Goal: Transaction & Acquisition: Purchase product/service

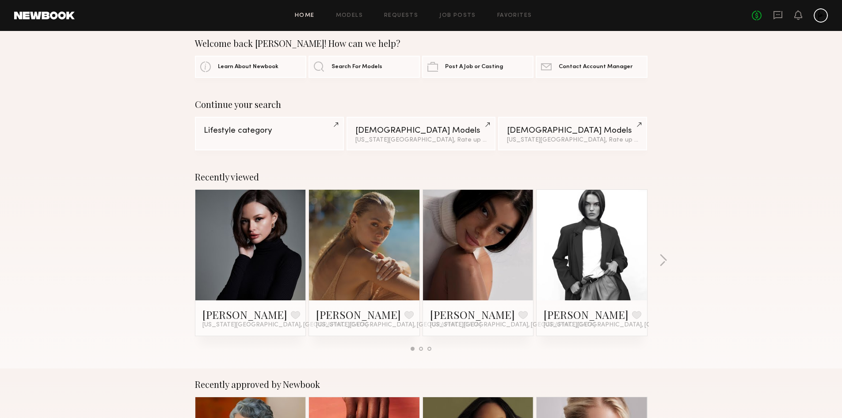
scroll to position [11, 0]
click at [469, 226] on link at bounding box center [479, 244] width 54 height 111
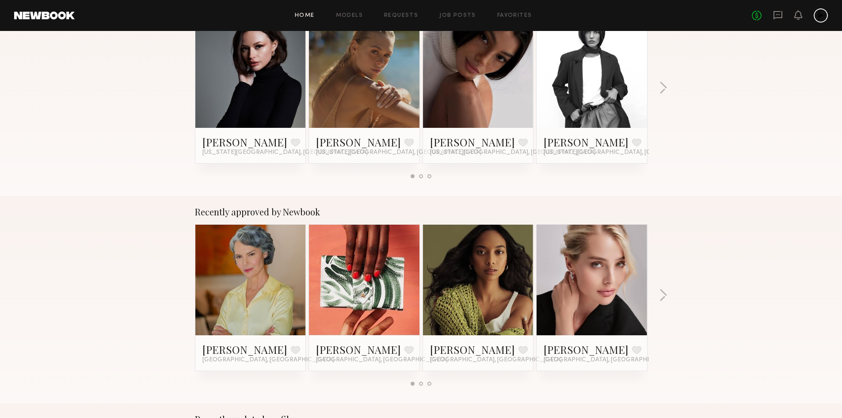
scroll to position [0, 0]
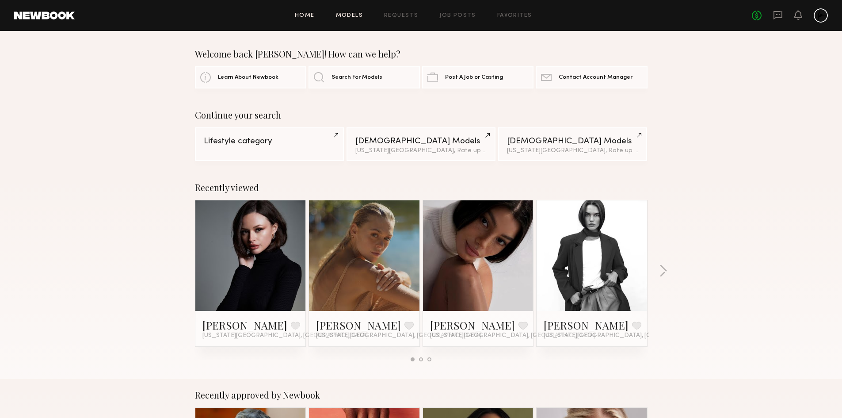
click at [341, 15] on link "Models" at bounding box center [349, 16] width 27 height 6
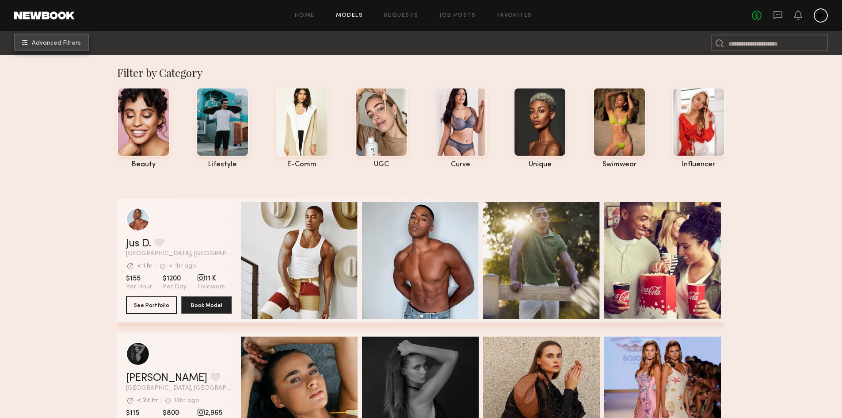
click at [55, 41] on span "Advanced Filters" at bounding box center [56, 43] width 49 height 6
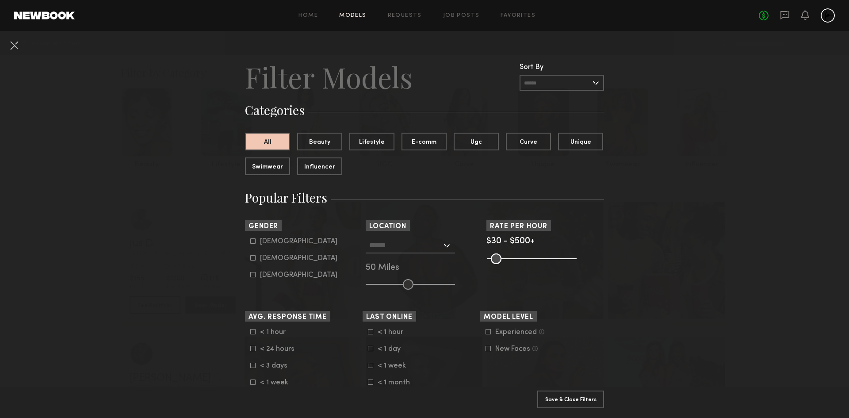
click at [391, 253] on div at bounding box center [410, 245] width 89 height 16
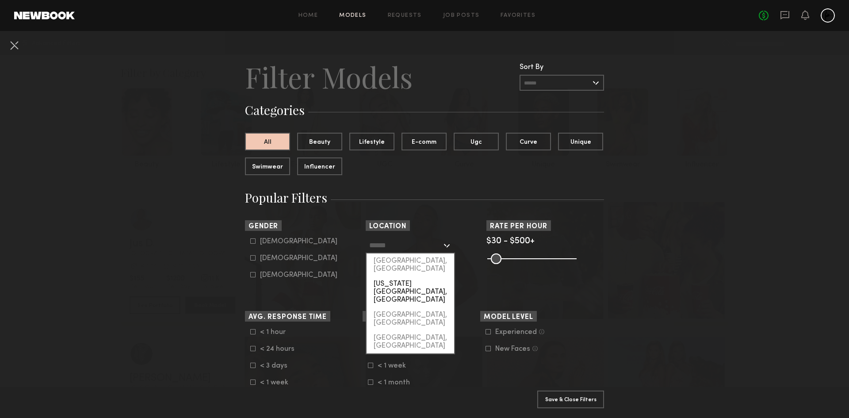
click at [390, 276] on div "[US_STATE][GEOGRAPHIC_DATA], [GEOGRAPHIC_DATA]" at bounding box center [411, 291] width 88 height 31
type input "**********"
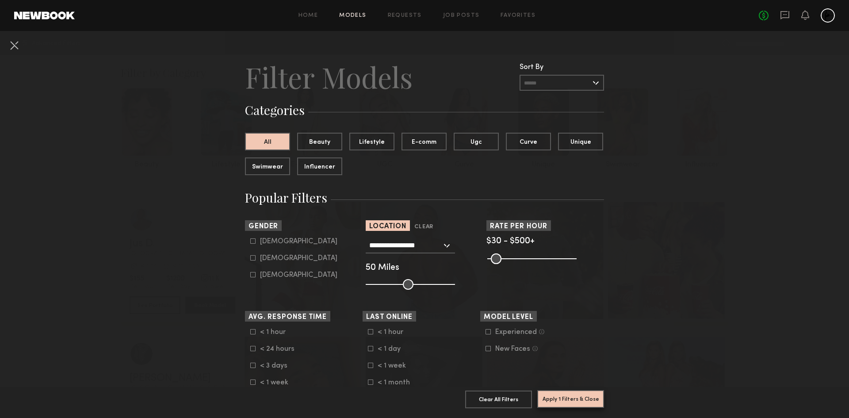
click at [537, 390] on button "Apply 1 Filters & Close" at bounding box center [570, 399] width 67 height 18
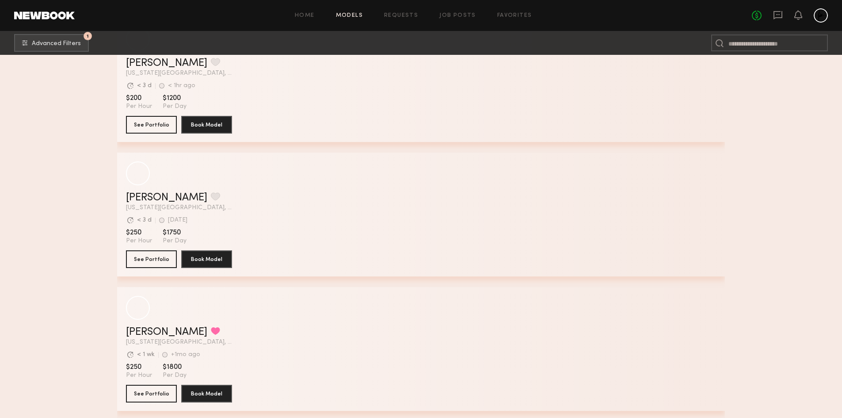
scroll to position [24924, 0]
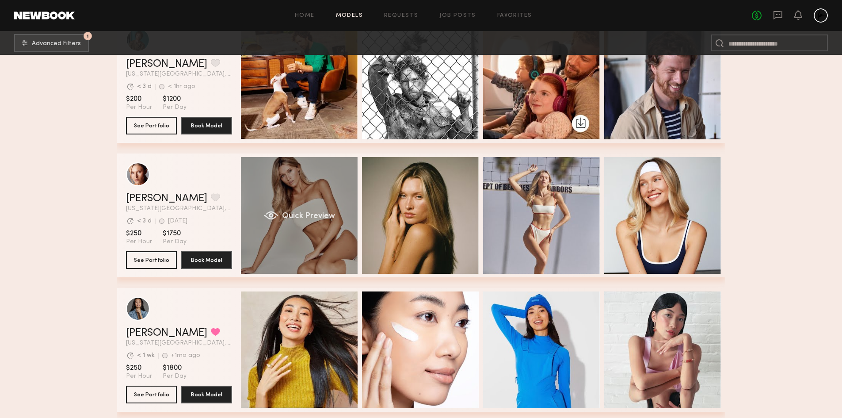
click at [302, 214] on div "Quick Preview" at bounding box center [299, 215] width 117 height 117
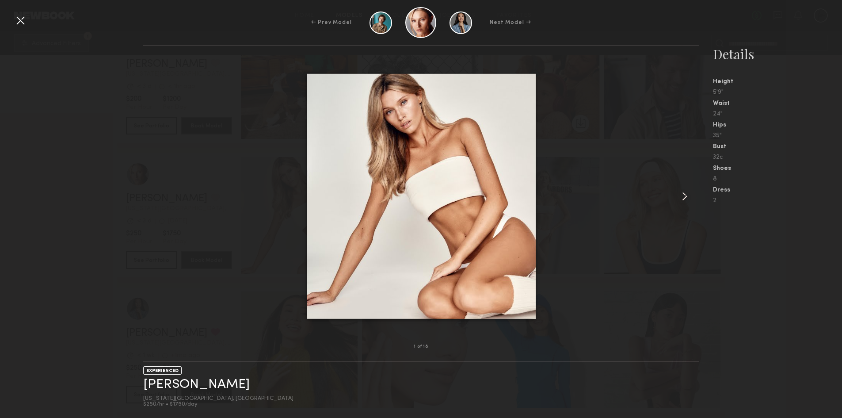
drag, startPoint x: 715, startPoint y: 219, endPoint x: 682, endPoint y: 199, distance: 39.1
click at [682, 199] on div "1 of 18 EXPERIENCED Hailey A. New York City, NY $250/hr • $1750/day Details Hei…" at bounding box center [421, 231] width 842 height 373
click at [682, 199] on common-icon at bounding box center [685, 196] width 14 height 14
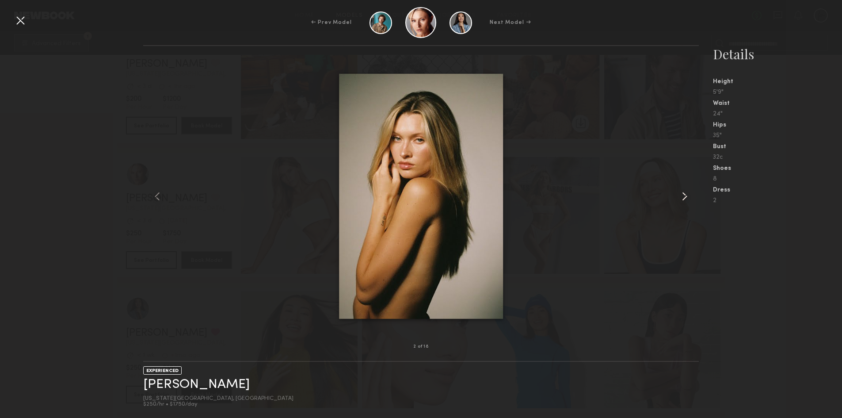
click at [682, 199] on common-icon at bounding box center [685, 196] width 14 height 14
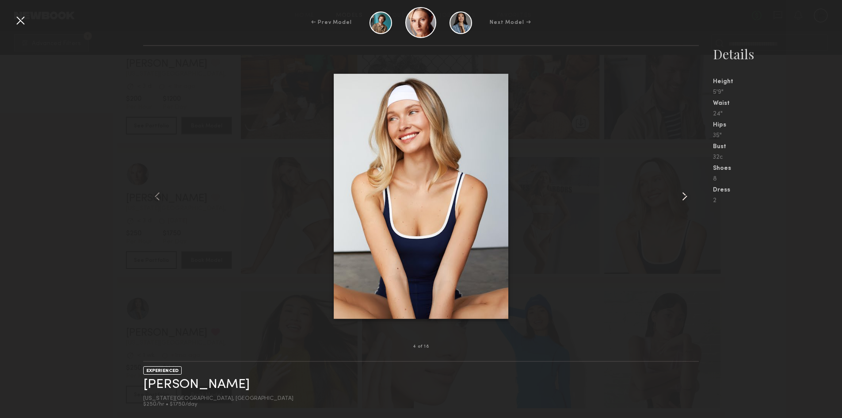
click at [682, 199] on common-icon at bounding box center [685, 196] width 14 height 14
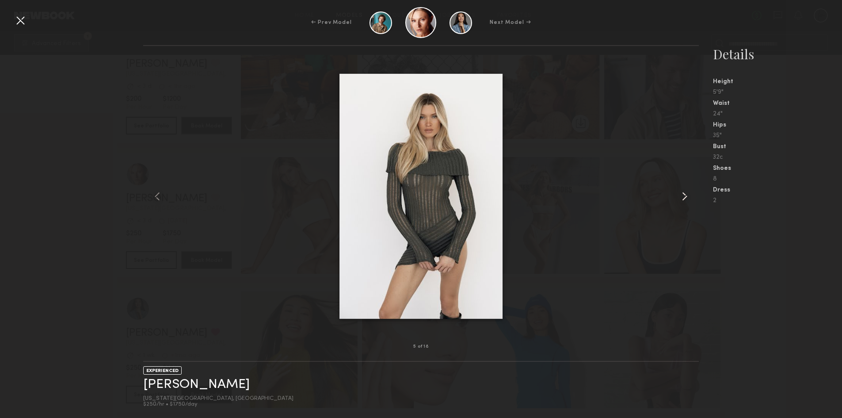
click at [682, 199] on common-icon at bounding box center [685, 196] width 14 height 14
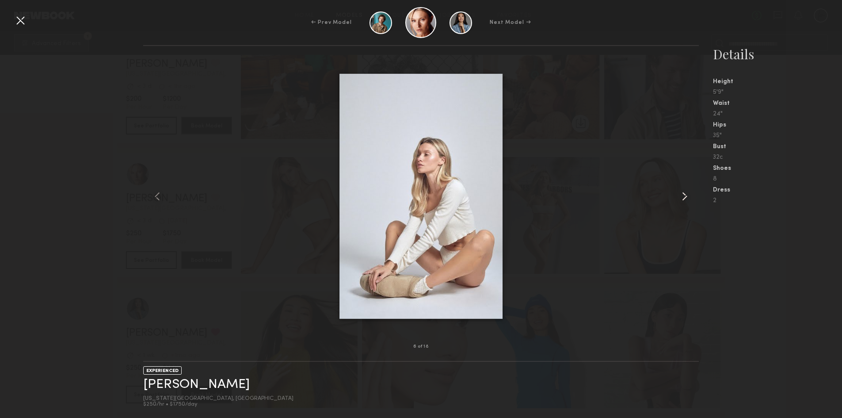
click at [682, 199] on common-icon at bounding box center [685, 196] width 14 height 14
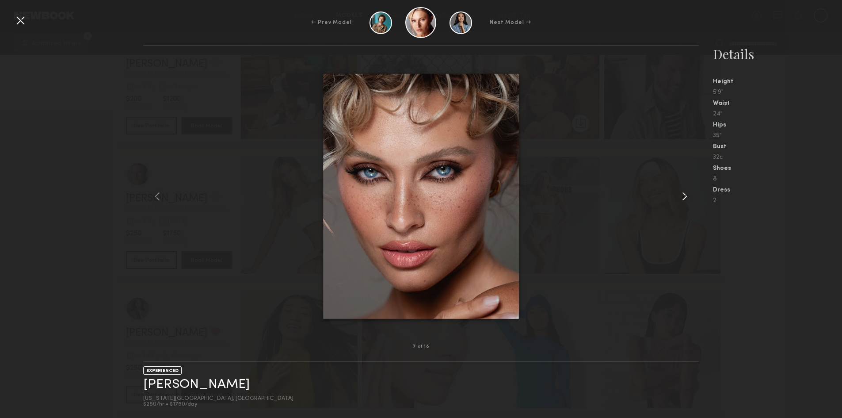
click at [682, 199] on common-icon at bounding box center [685, 196] width 14 height 14
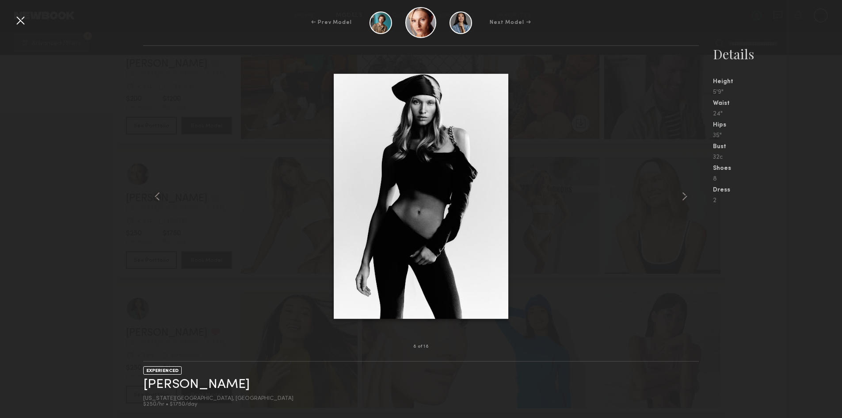
click at [625, 94] on div at bounding box center [421, 196] width 556 height 272
click at [23, 22] on div at bounding box center [20, 20] width 14 height 14
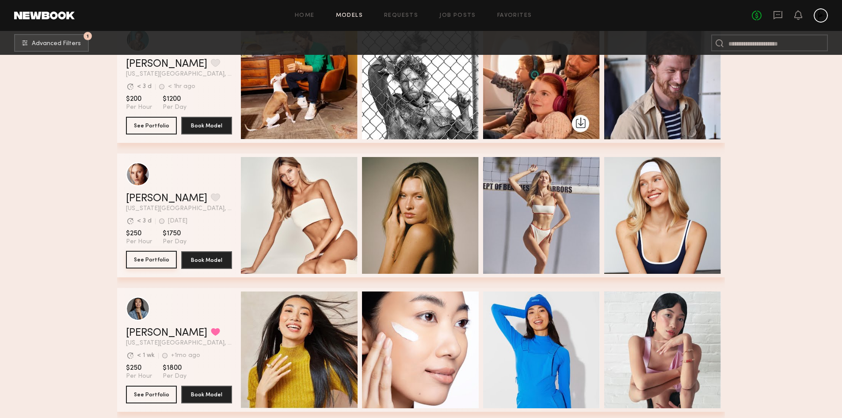
click at [157, 260] on button "See Portfolio" at bounding box center [151, 260] width 51 height 18
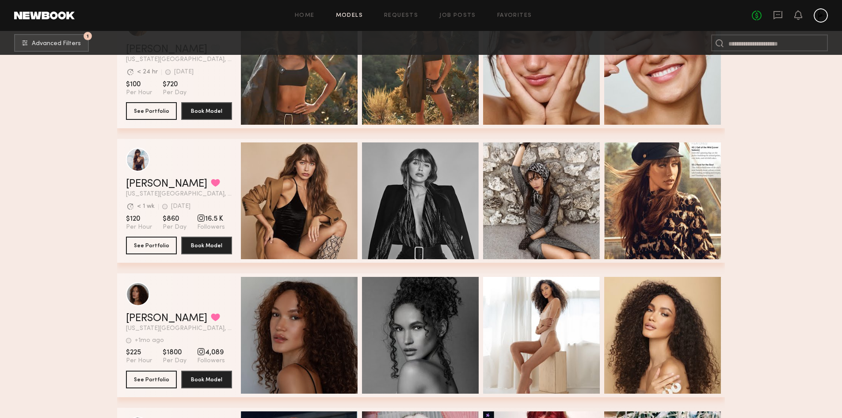
scroll to position [25555, 0]
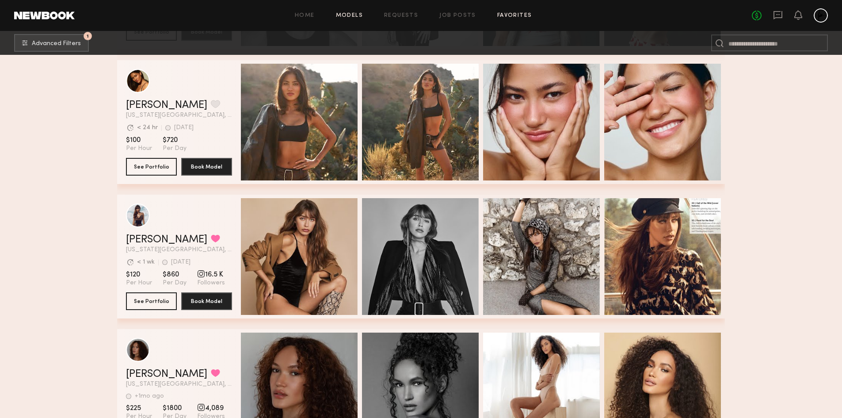
click at [509, 13] on link "Favorites" at bounding box center [515, 16] width 35 height 6
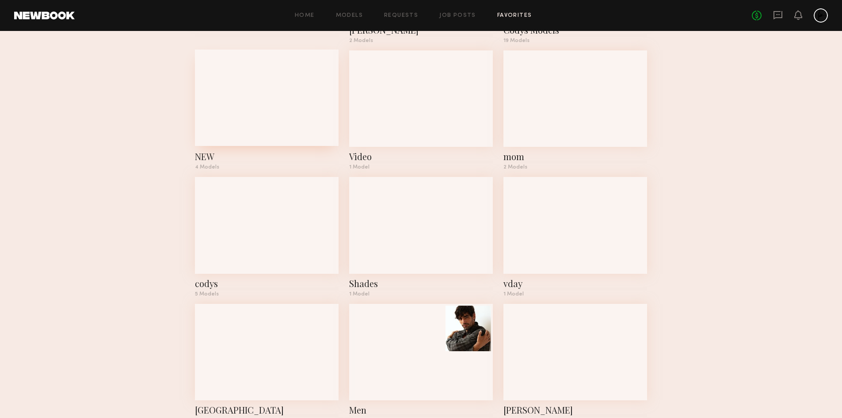
scroll to position [154, 0]
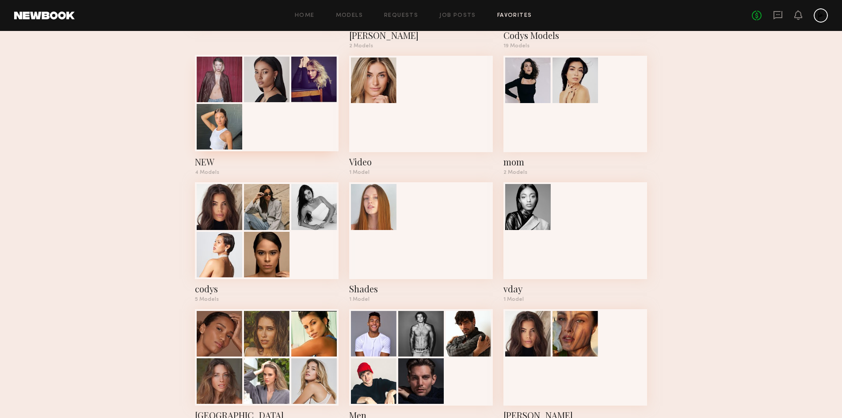
click at [225, 120] on div at bounding box center [220, 127] width 46 height 46
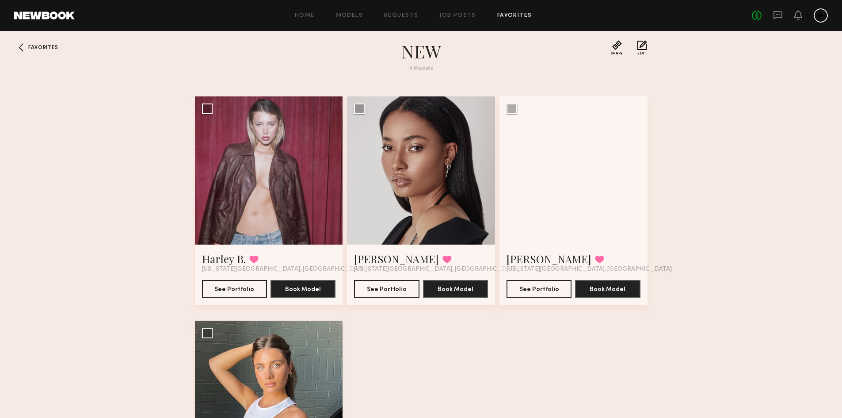
scroll to position [7, 0]
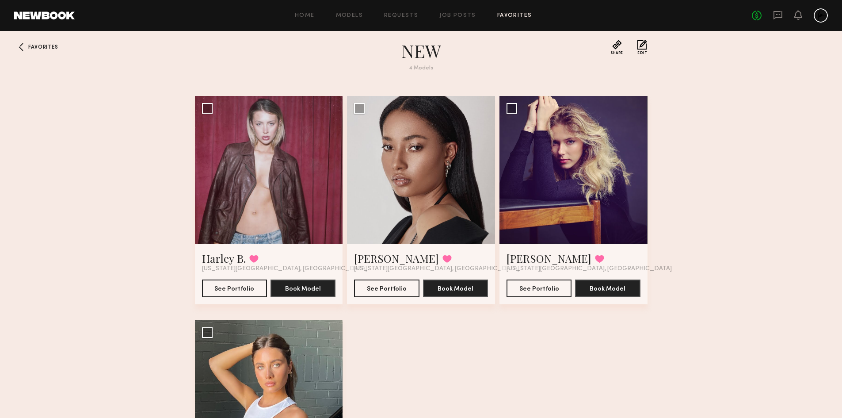
click at [159, 203] on div "Favorites NEW 4 Models Share Copy Shareable Link Edit Harley B. Favorited New Y…" at bounding box center [421, 299] width 842 height 518
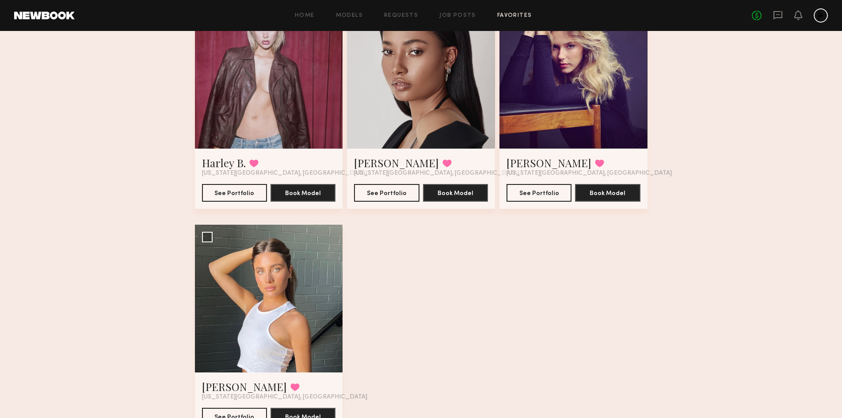
scroll to position [116, 0]
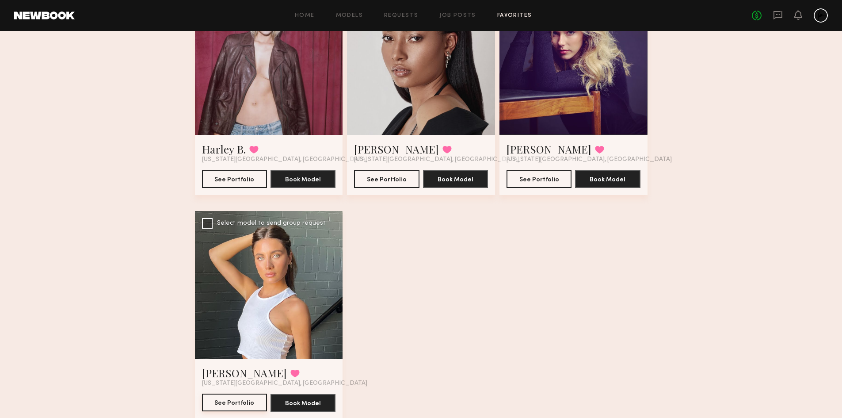
click at [233, 406] on button "See Portfolio" at bounding box center [234, 403] width 65 height 18
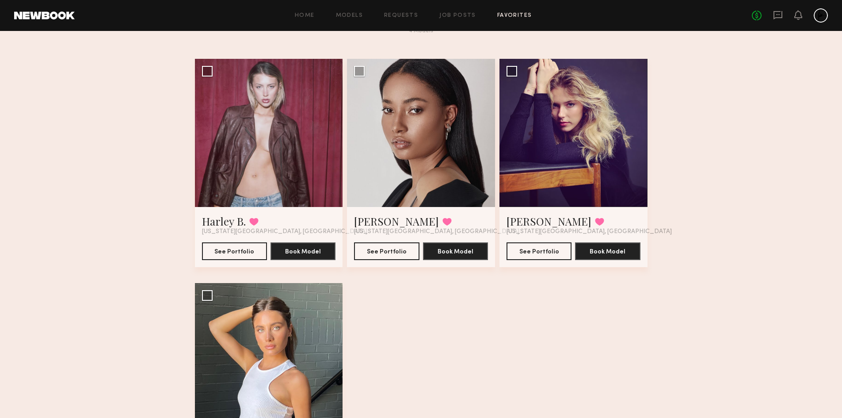
scroll to position [44, 0]
click at [235, 250] on button "See Portfolio" at bounding box center [234, 251] width 65 height 18
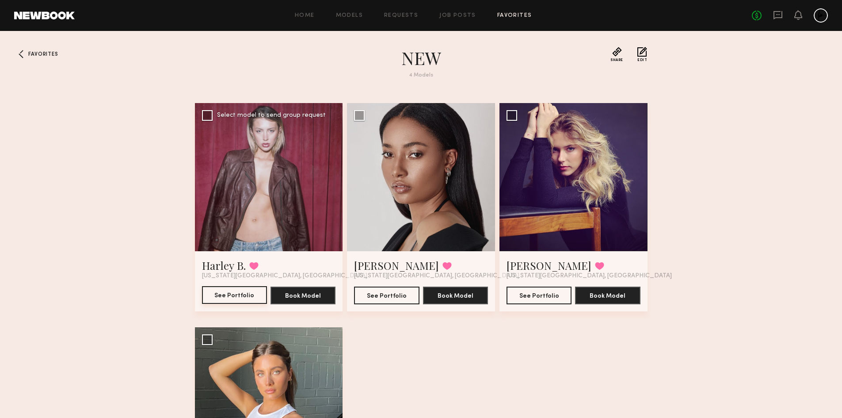
click at [213, 300] on button "See Portfolio" at bounding box center [234, 295] width 65 height 18
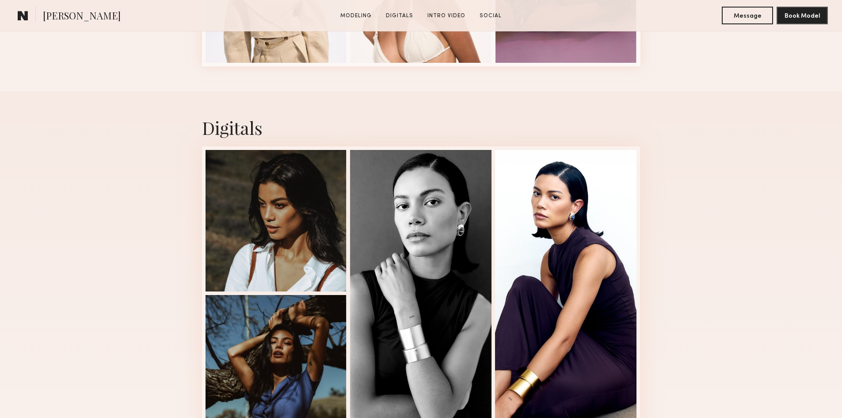
scroll to position [487, 0]
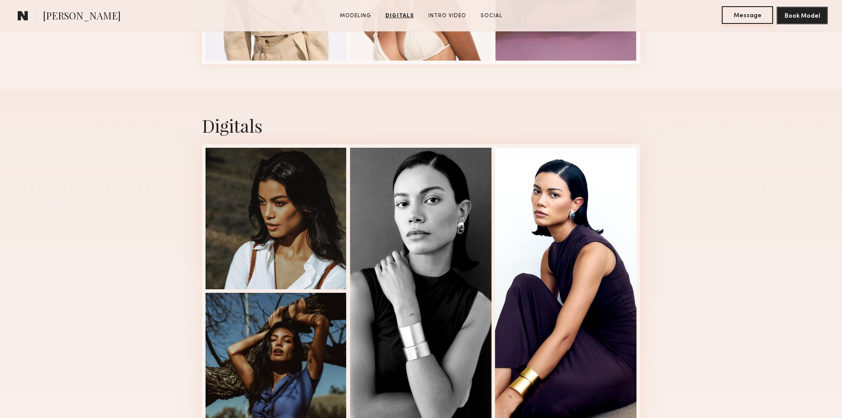
click at [739, 24] on button "Message" at bounding box center [747, 15] width 51 height 18
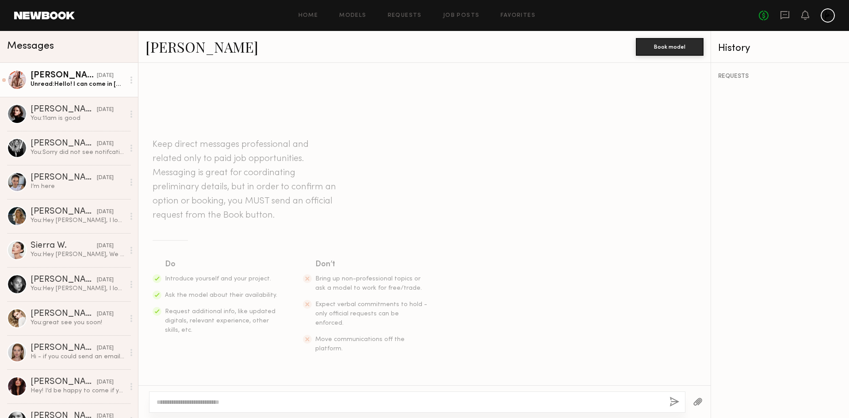
click at [55, 77] on div "McKenna L." at bounding box center [64, 75] width 66 height 9
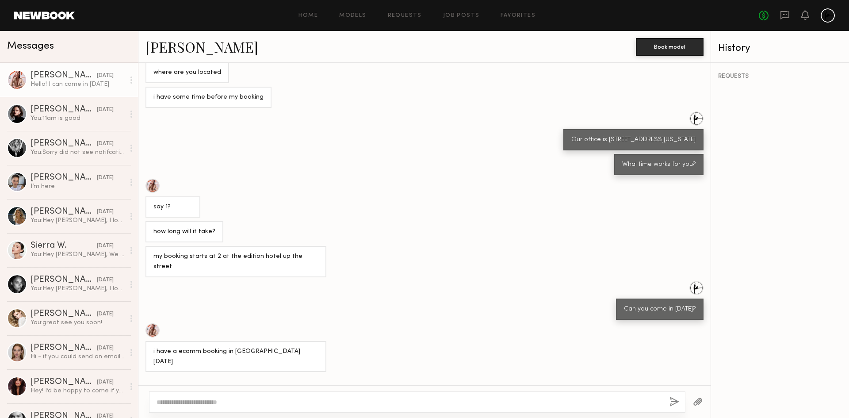
scroll to position [159, 0]
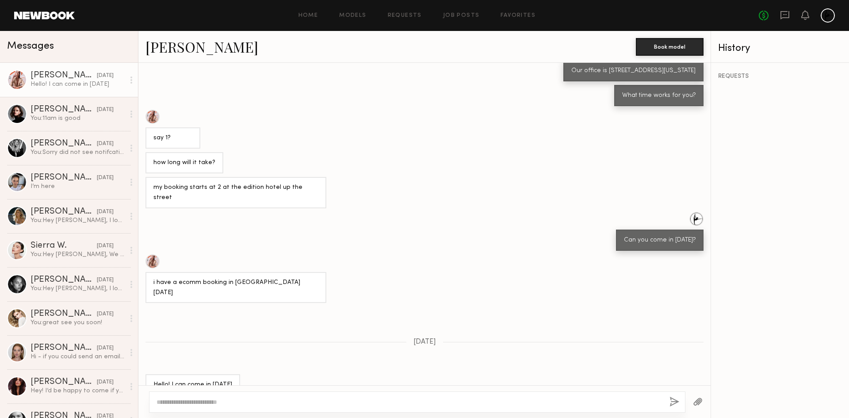
click at [183, 56] on link "[PERSON_NAME]" at bounding box center [201, 46] width 113 height 19
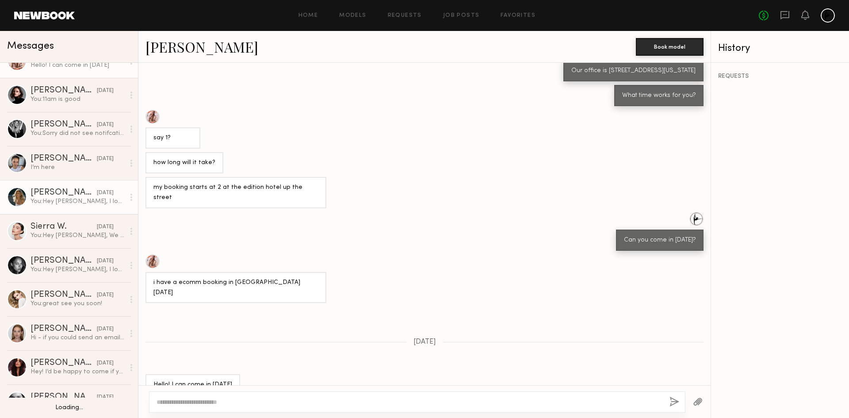
scroll to position [16, 0]
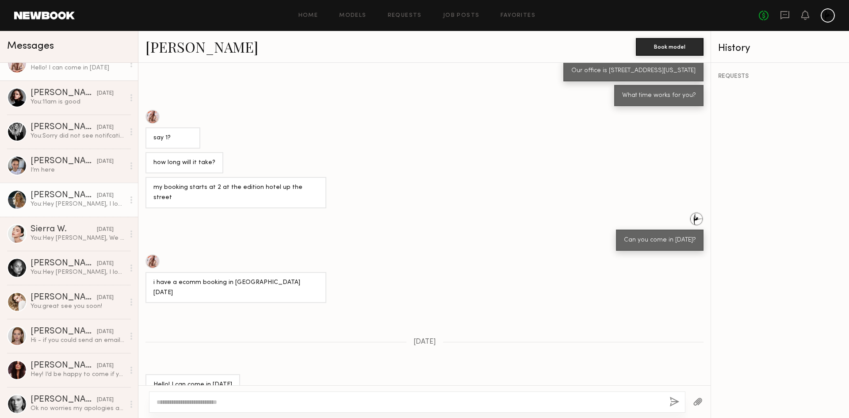
click at [97, 200] on div "09/24/2025" at bounding box center [105, 195] width 17 height 8
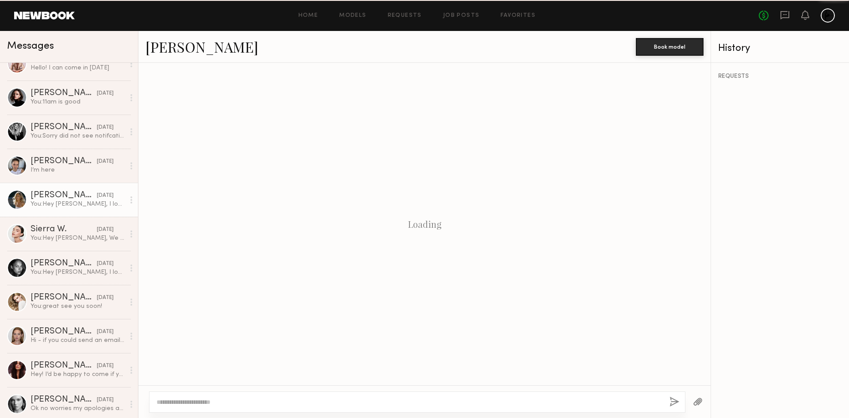
scroll to position [58, 0]
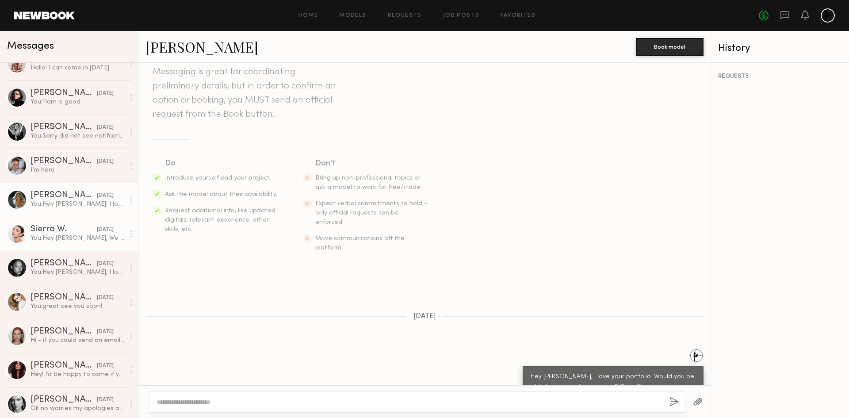
click at [73, 233] on div "Sierra W." at bounding box center [64, 229] width 66 height 9
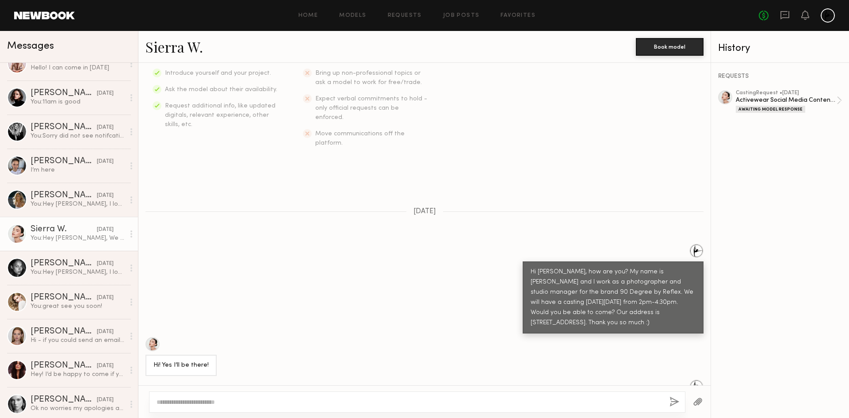
scroll to position [107, 0]
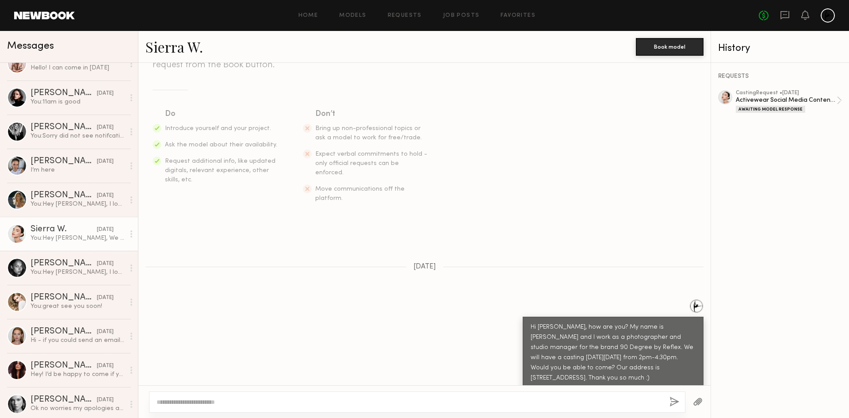
click at [528, 7] on header "Home Models Requests Job Posts Favorites Sign Out No fees up to $5,000" at bounding box center [424, 15] width 849 height 31
click at [522, 10] on div "Home Models Requests Job Posts Favorites Sign Out No fees up to $5,000" at bounding box center [455, 15] width 760 height 14
click at [522, 11] on div "Home Models Requests Job Posts Favorites Sign Out No fees up to $5,000" at bounding box center [455, 15] width 760 height 14
click at [522, 15] on link "Favorites" at bounding box center [518, 16] width 35 height 6
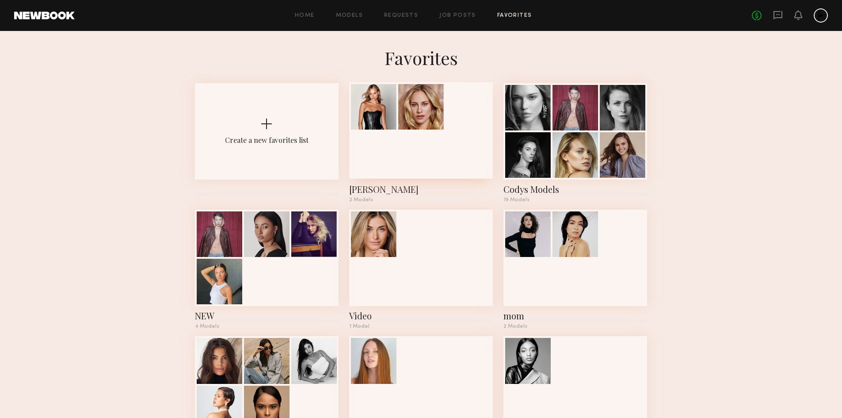
click at [422, 162] on div at bounding box center [421, 130] width 144 height 96
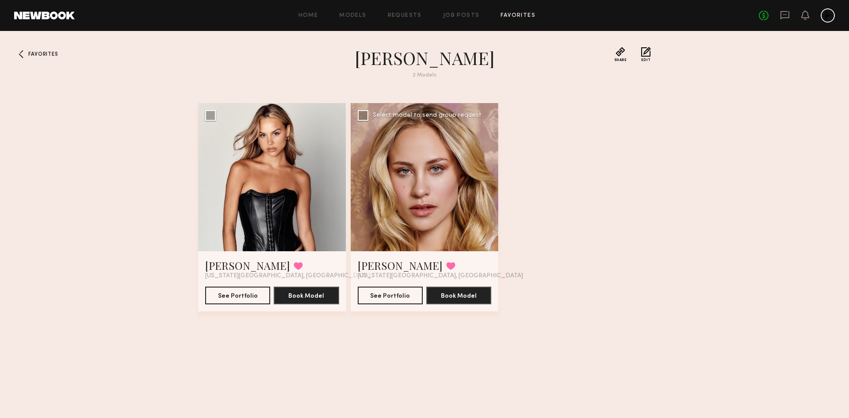
click at [383, 180] on div at bounding box center [425, 177] width 148 height 148
click at [433, 188] on div at bounding box center [425, 177] width 148 height 148
click at [395, 295] on button "See Portfolio" at bounding box center [390, 295] width 65 height 18
click at [245, 303] on button "See Portfolio" at bounding box center [237, 295] width 65 height 18
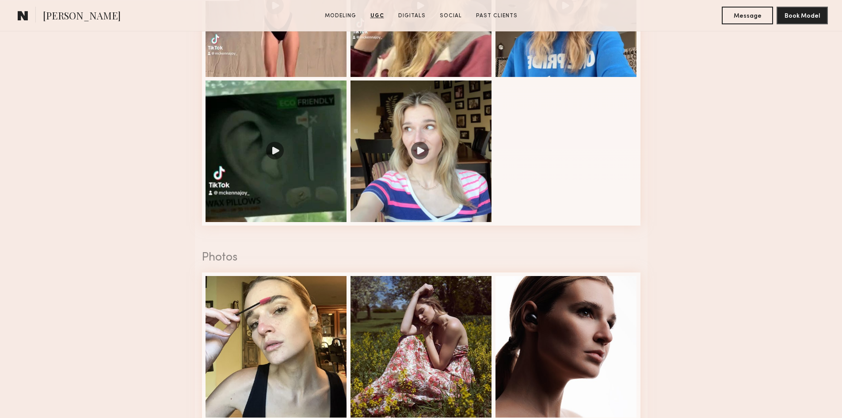
scroll to position [1029, 0]
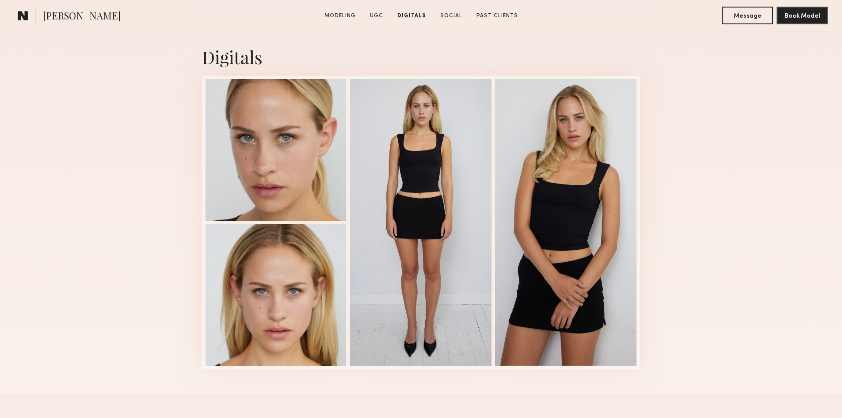
scroll to position [1125, 0]
click at [741, 15] on button "Message" at bounding box center [747, 15] width 51 height 18
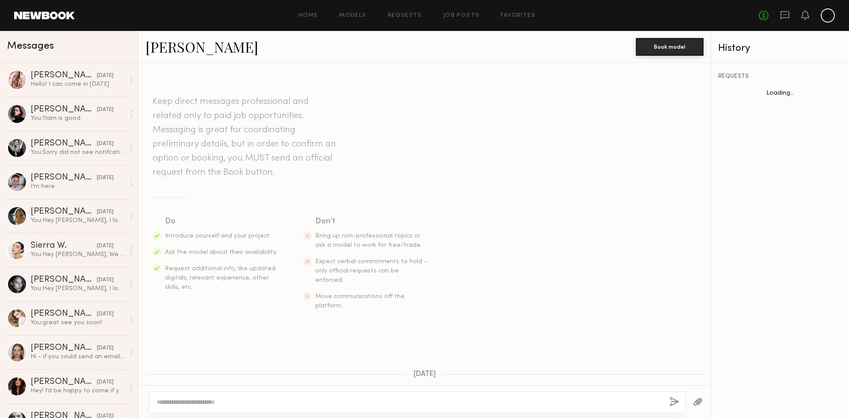
scroll to position [180, 0]
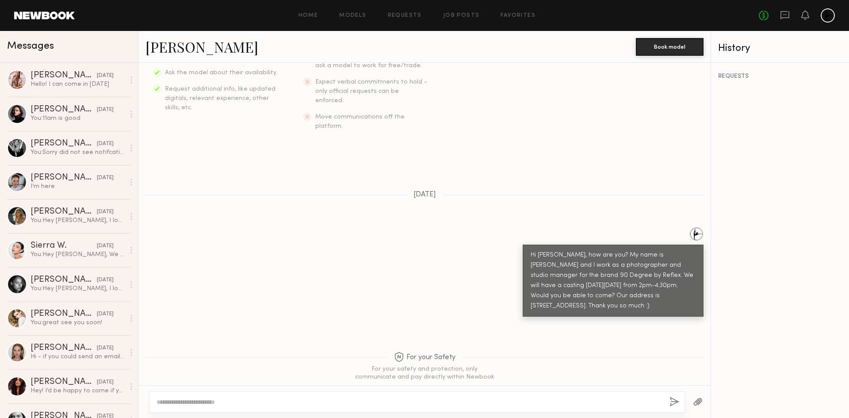
drag, startPoint x: 557, startPoint y: 286, endPoint x: 520, endPoint y: 235, distance: 62.6
click at [523, 245] on div "Hi [PERSON_NAME], how are you? My name is [PERSON_NAME] and I work as a photogr…" at bounding box center [613, 281] width 181 height 72
copy div "Hi [PERSON_NAME], how are you? My name is [PERSON_NAME] and I work as a photogr…"
click at [187, 404] on textarea at bounding box center [410, 402] width 506 height 9
paste textarea "**********"
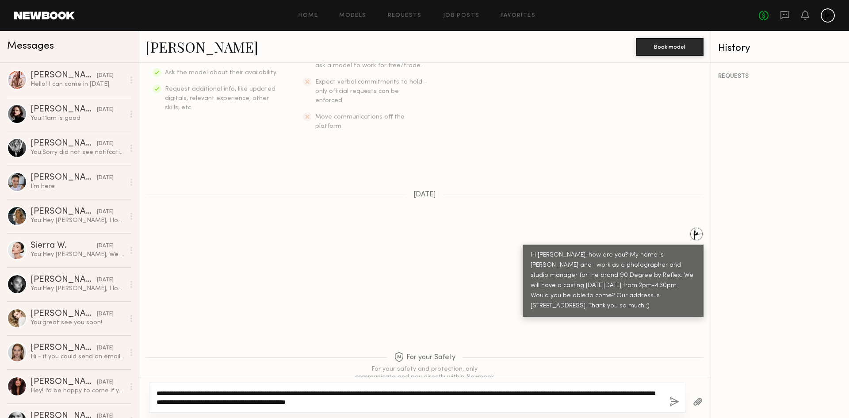
click at [651, 396] on textarea "**********" at bounding box center [410, 398] width 506 height 18
drag, startPoint x: 643, startPoint y: 396, endPoint x: 589, endPoint y: 394, distance: 53.5
click at [589, 394] on textarea "**********" at bounding box center [410, 398] width 506 height 18
type textarea "**********"
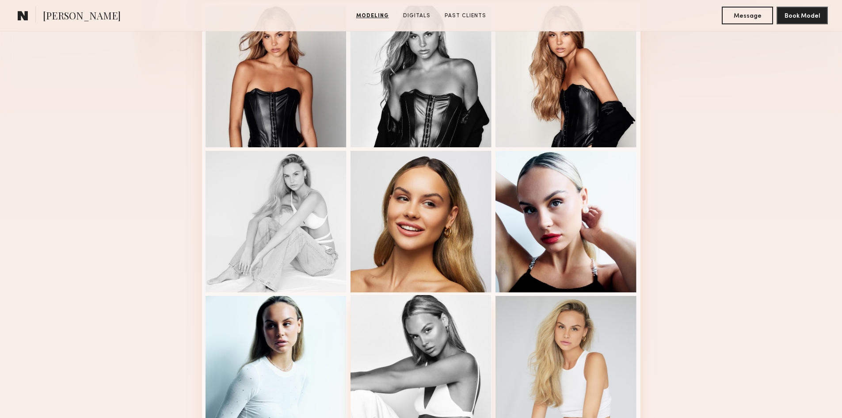
scroll to position [256, 0]
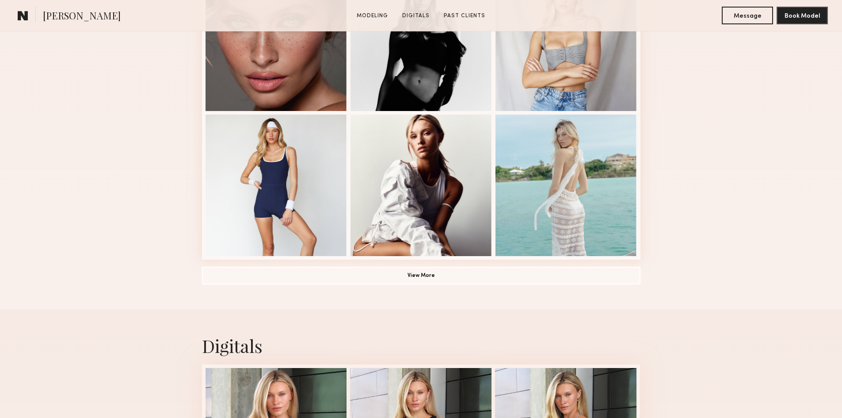
scroll to position [414, 0]
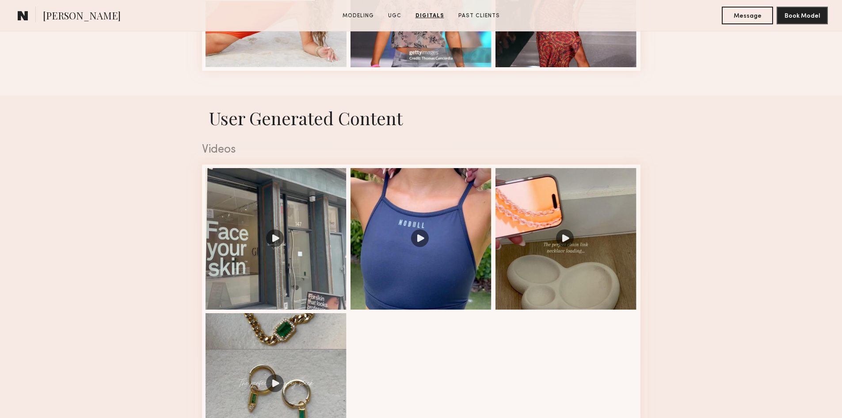
scroll to position [418, 0]
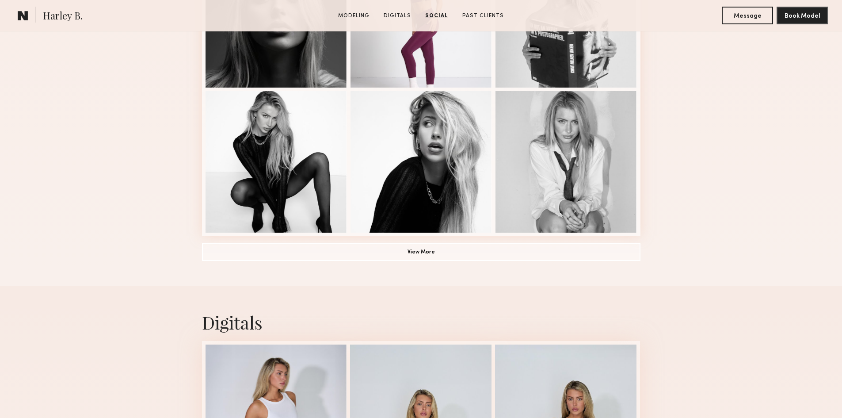
scroll to position [466, 0]
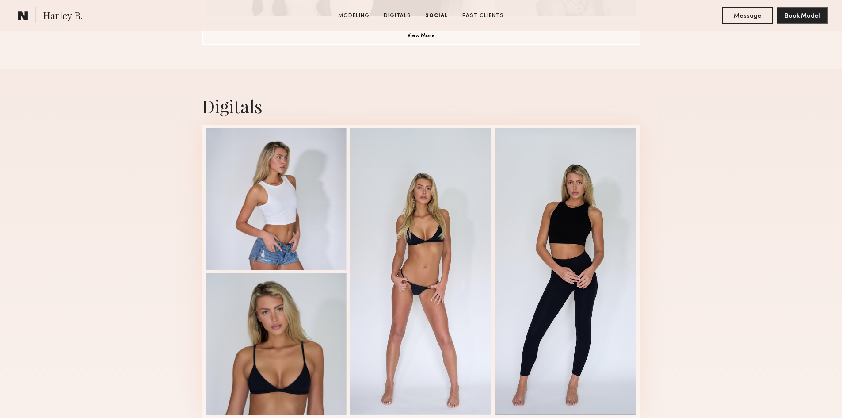
scroll to position [821, 0]
click at [740, 12] on button "Message" at bounding box center [747, 15] width 51 height 18
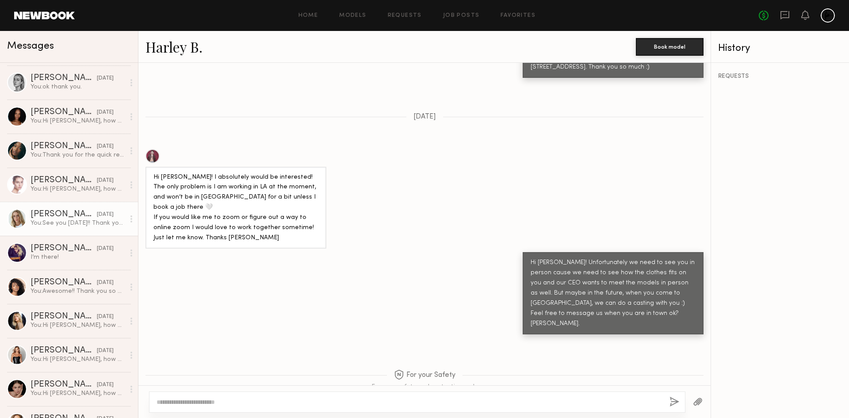
scroll to position [747, 0]
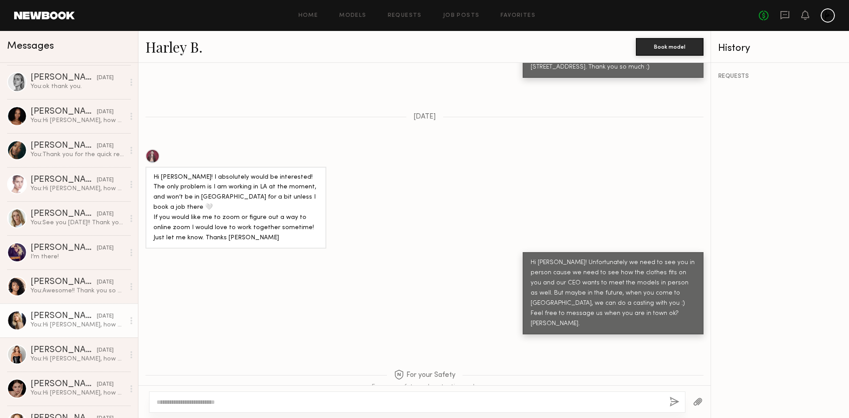
click at [54, 312] on div "Demi R." at bounding box center [64, 316] width 66 height 9
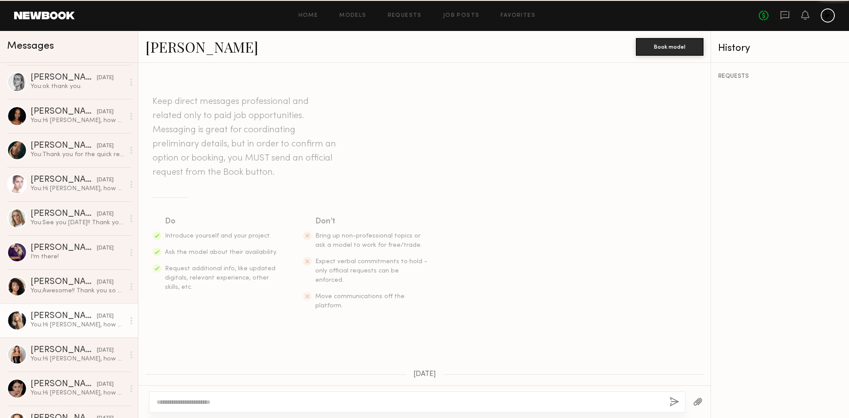
scroll to position [180, 0]
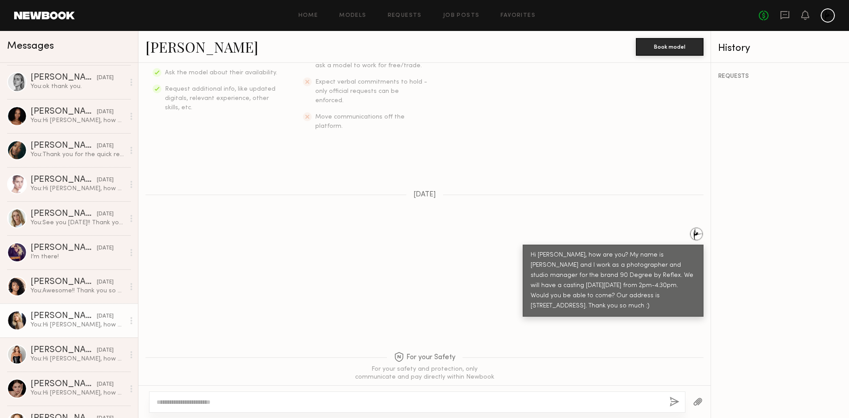
click at [182, 38] on link "Demi R." at bounding box center [201, 46] width 113 height 19
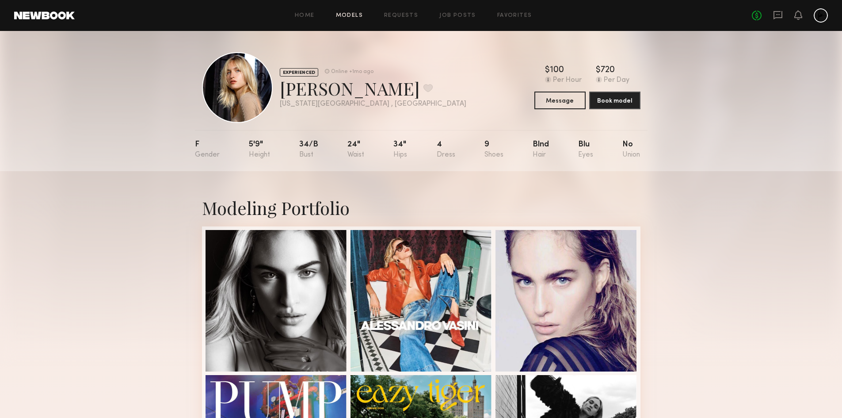
click at [344, 15] on link "Models" at bounding box center [349, 16] width 27 height 6
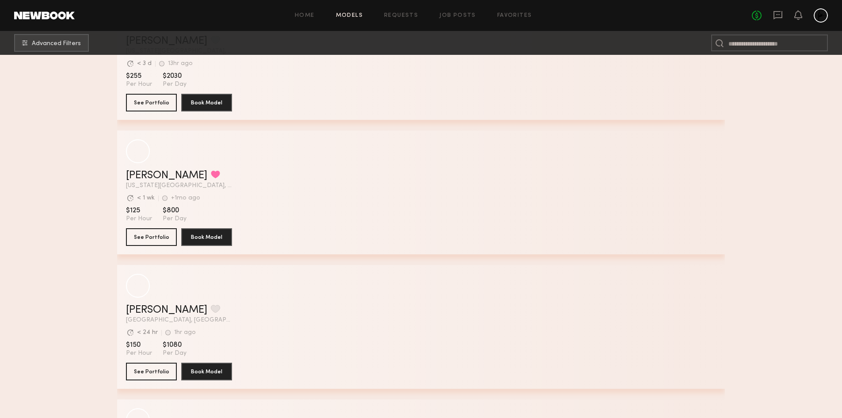
scroll to position [1152, 0]
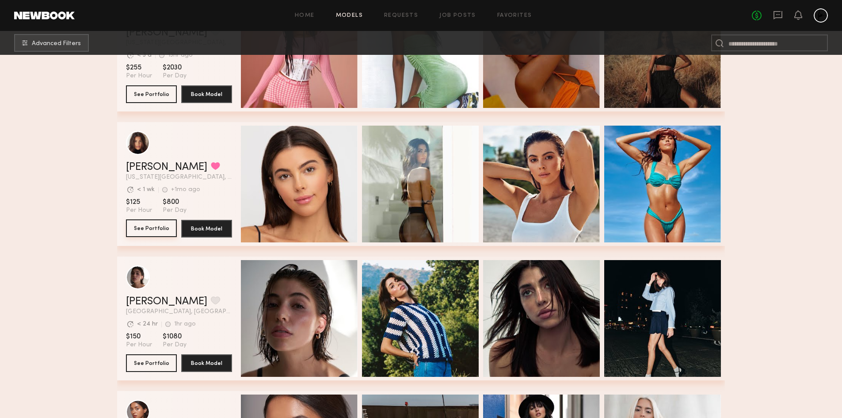
click at [147, 233] on button "See Portfolio" at bounding box center [151, 228] width 51 height 18
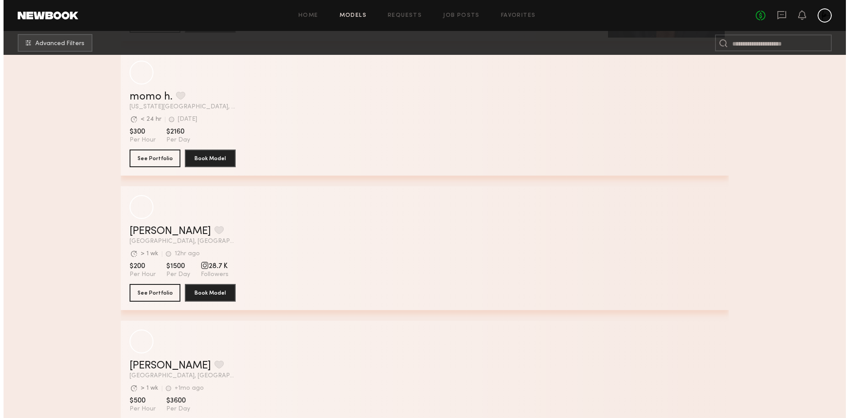
scroll to position [0, 0]
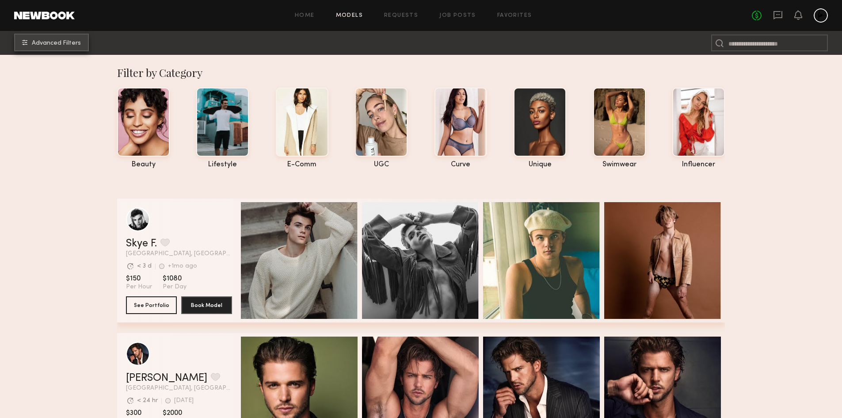
click at [38, 43] on span "Advanced Filters" at bounding box center [56, 43] width 49 height 6
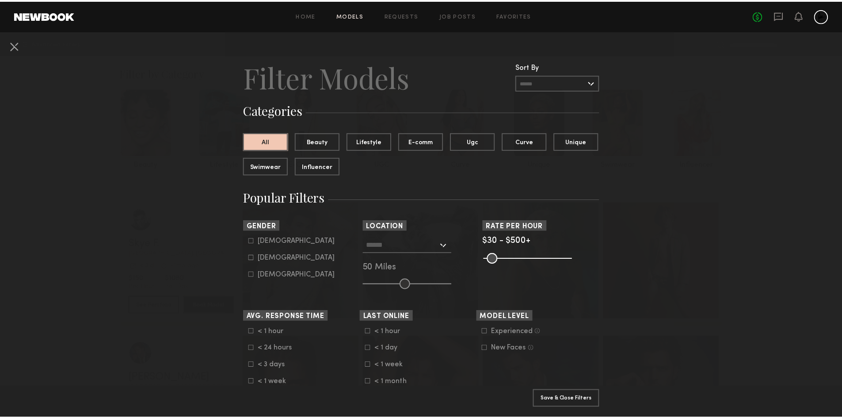
scroll to position [8, 0]
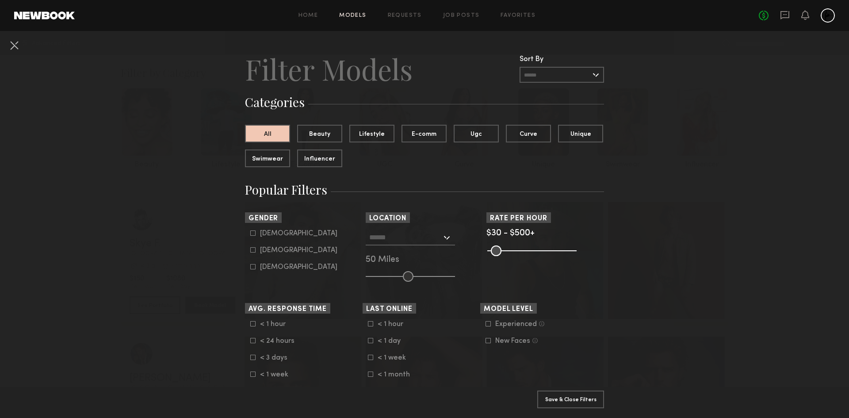
click at [369, 239] on input "text" at bounding box center [405, 237] width 73 height 15
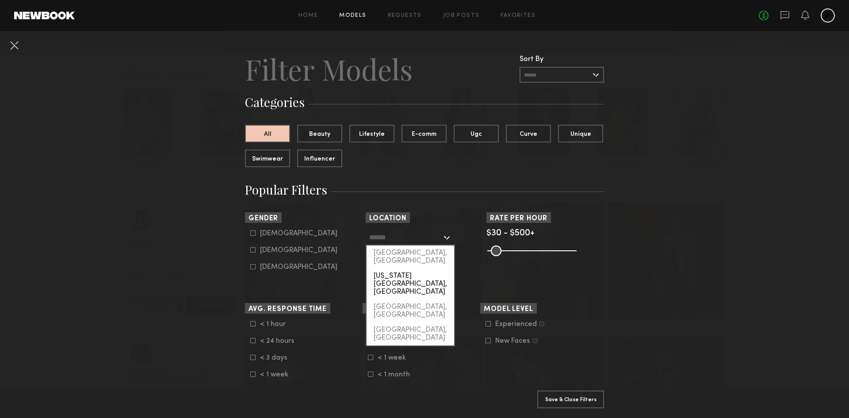
click at [377, 270] on div "[US_STATE][GEOGRAPHIC_DATA], [GEOGRAPHIC_DATA]" at bounding box center [411, 283] width 88 height 31
type input "**********"
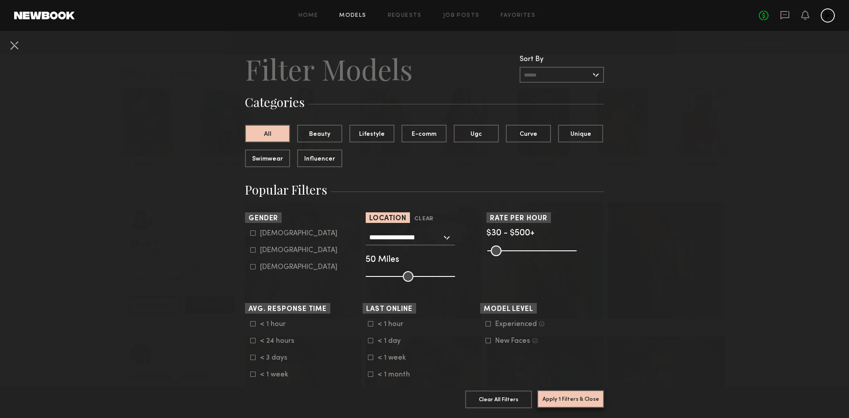
click at [560, 394] on button "Apply 1 Filters & Close" at bounding box center [570, 399] width 67 height 18
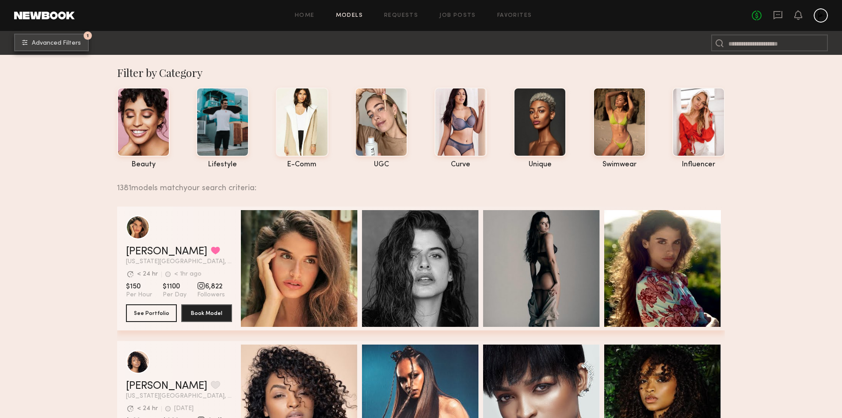
click at [74, 46] on span "Advanced Filters" at bounding box center [56, 43] width 49 height 6
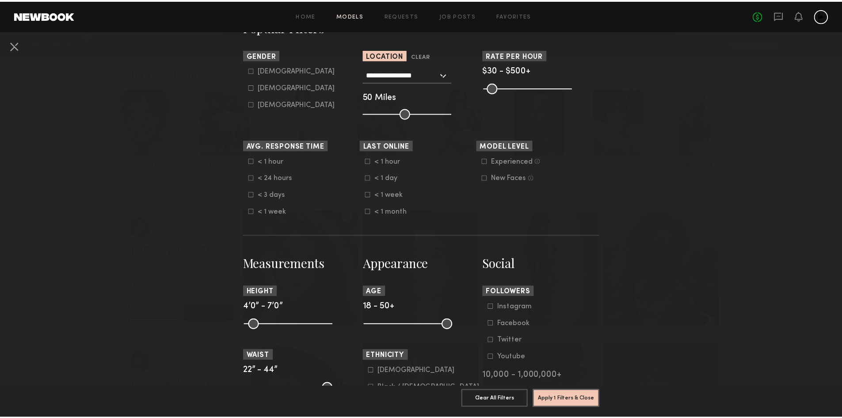
scroll to position [171, 0]
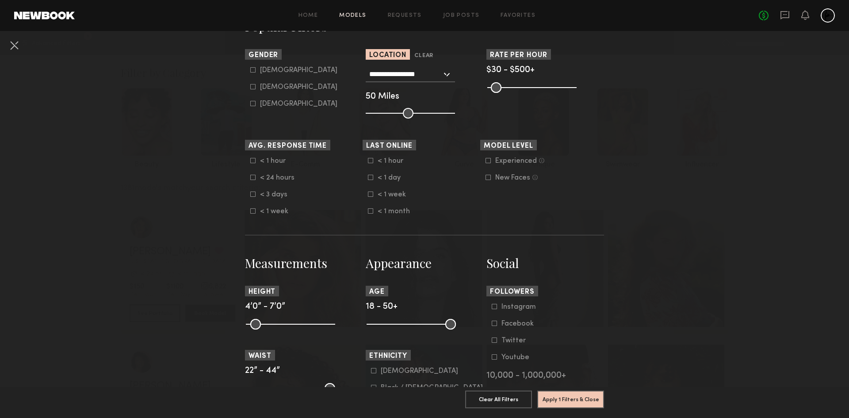
click at [486, 176] on icon at bounding box center [488, 177] width 5 height 5
click at [544, 390] on button "Apply 2 Filters & Close" at bounding box center [570, 399] width 67 height 18
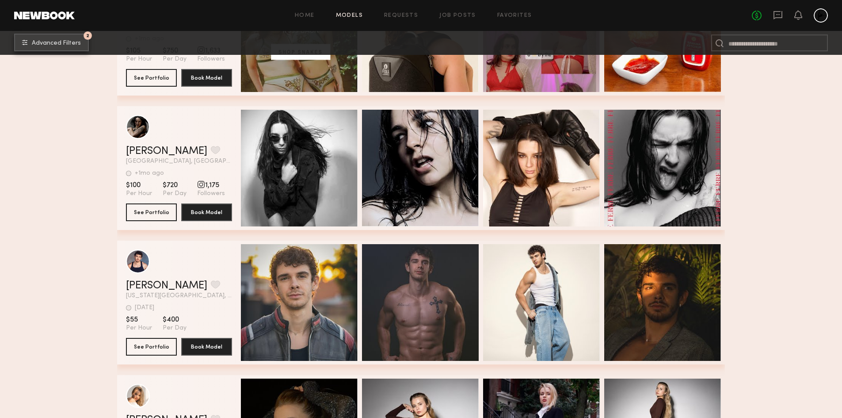
scroll to position [3461, 0]
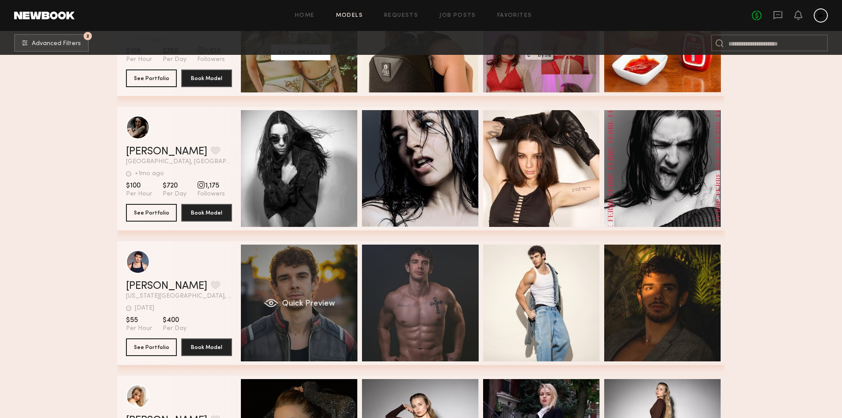
click at [309, 300] on div "Quick Preview" at bounding box center [299, 303] width 117 height 117
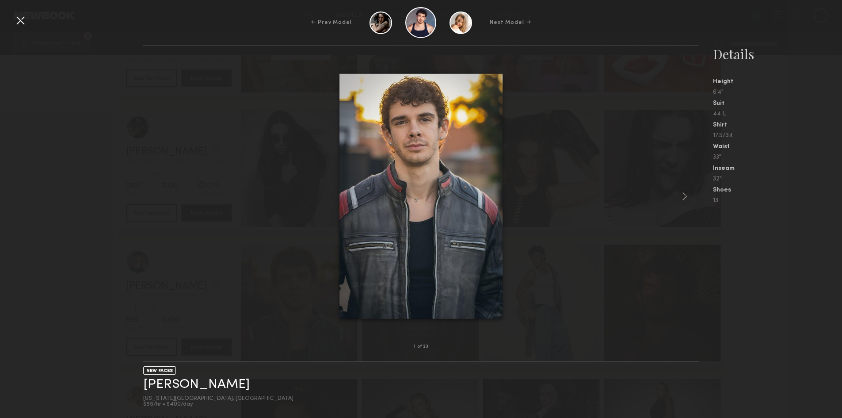
click at [676, 195] on div at bounding box center [421, 196] width 556 height 272
click at [682, 195] on common-icon at bounding box center [685, 196] width 14 height 14
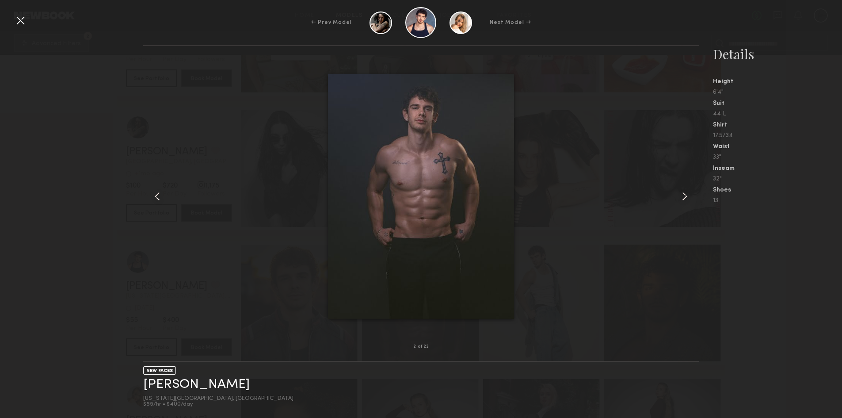
click at [682, 195] on common-icon at bounding box center [685, 196] width 14 height 14
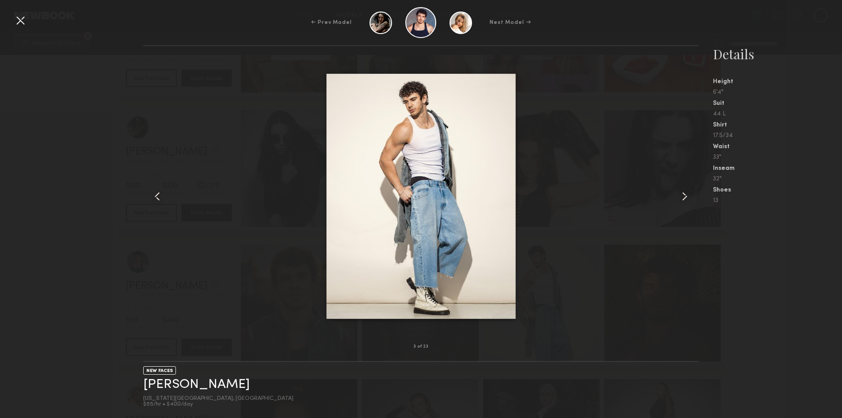
click at [682, 195] on common-icon at bounding box center [685, 196] width 14 height 14
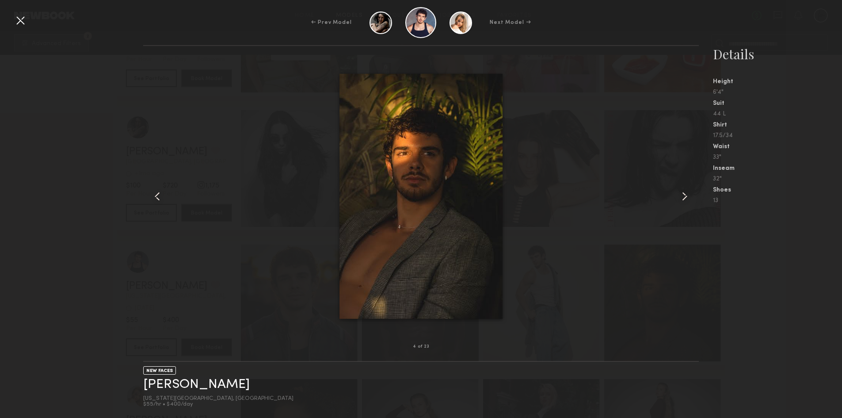
click at [682, 195] on common-icon at bounding box center [685, 196] width 14 height 14
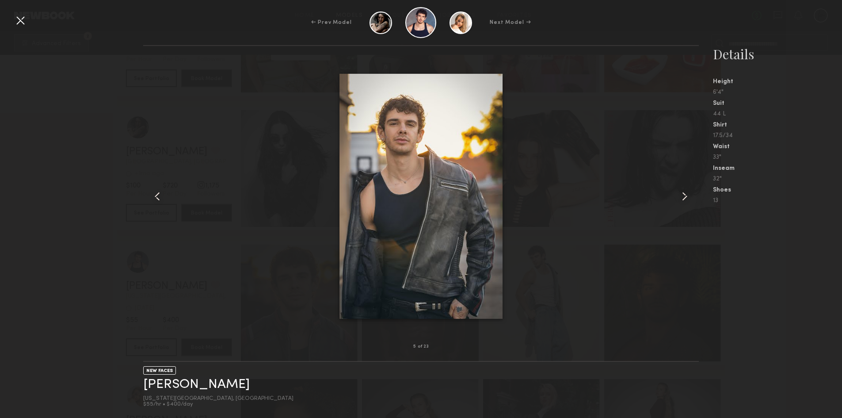
click at [682, 195] on common-icon at bounding box center [685, 196] width 14 height 14
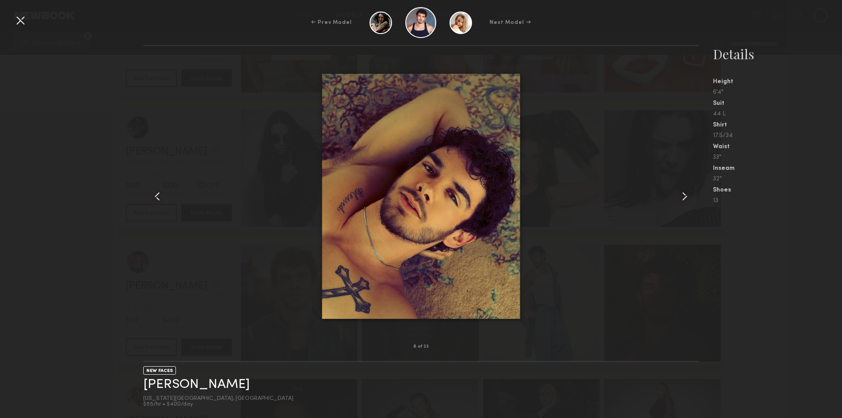
click at [682, 195] on common-icon at bounding box center [685, 196] width 14 height 14
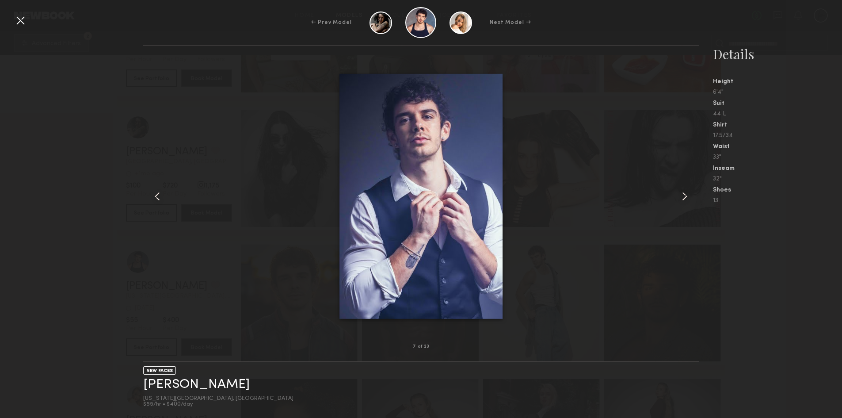
click at [682, 195] on common-icon at bounding box center [685, 196] width 14 height 14
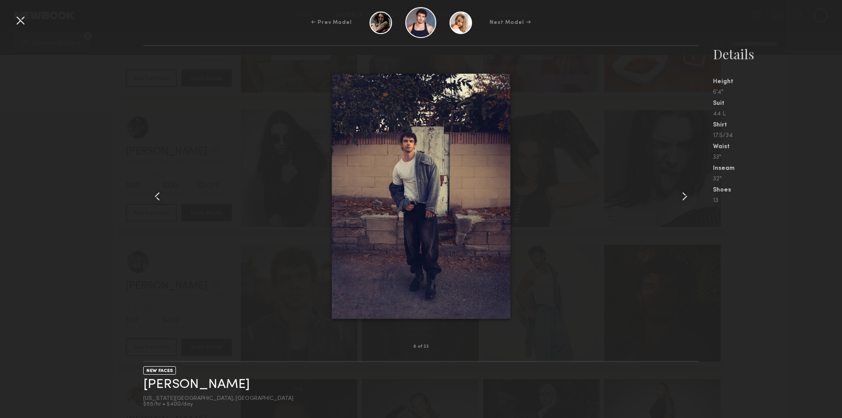
click at [682, 195] on common-icon at bounding box center [685, 196] width 14 height 14
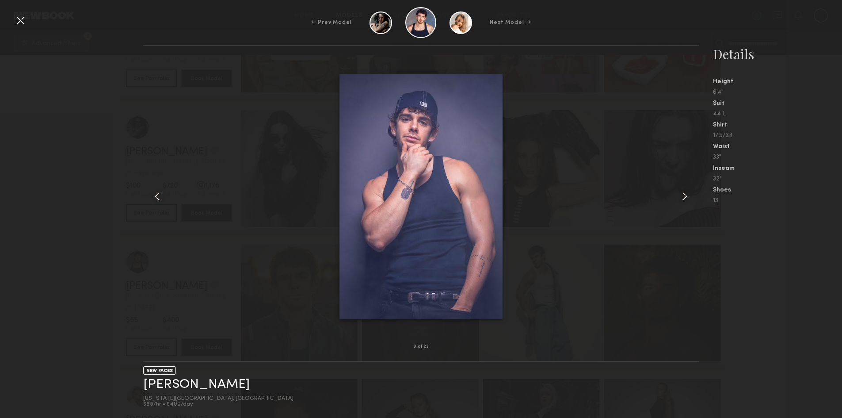
click at [682, 195] on common-icon at bounding box center [685, 196] width 14 height 14
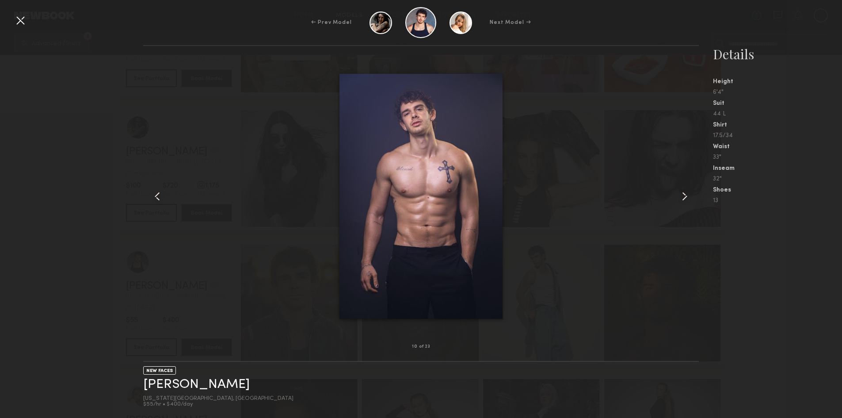
click at [682, 195] on common-icon at bounding box center [685, 196] width 14 height 14
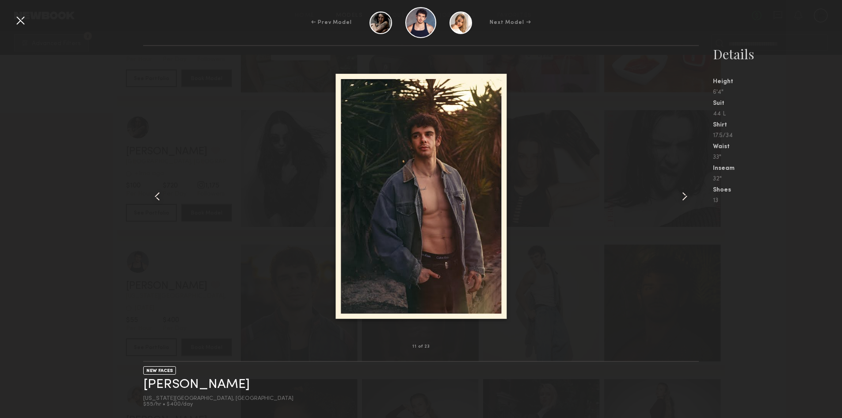
click at [22, 16] on div at bounding box center [20, 20] width 14 height 14
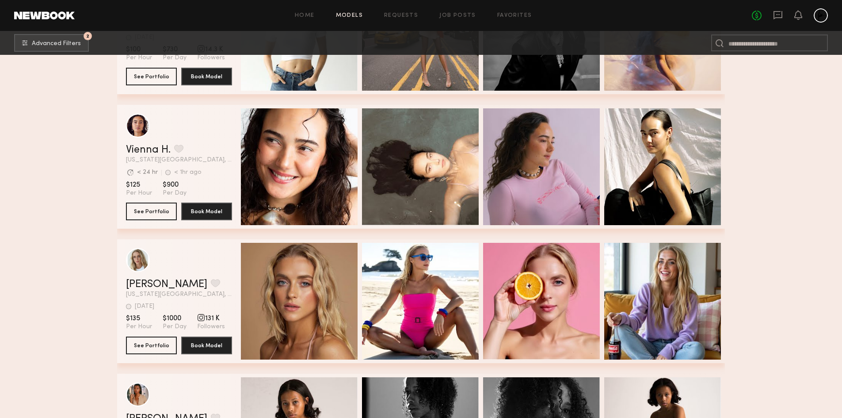
scroll to position [5613, 0]
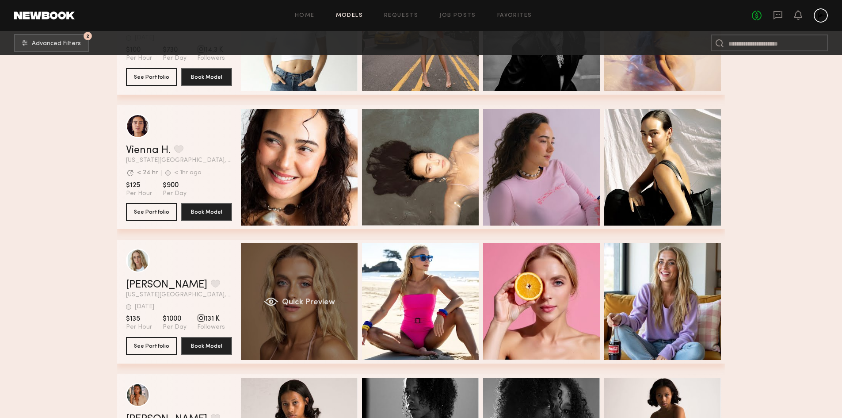
click at [299, 285] on div "Quick Preview" at bounding box center [299, 301] width 117 height 117
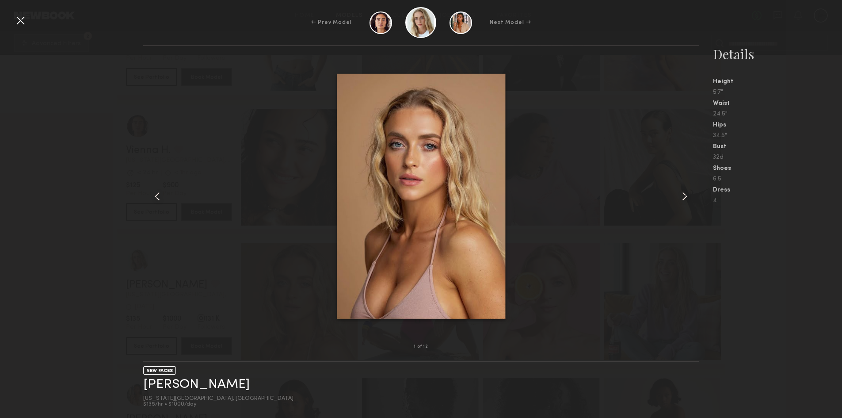
click at [691, 194] on common-icon at bounding box center [685, 196] width 14 height 14
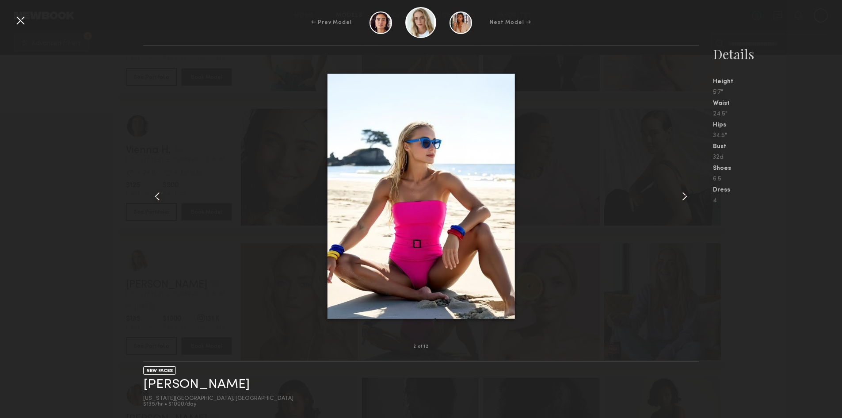
click at [691, 194] on common-icon at bounding box center [685, 196] width 14 height 14
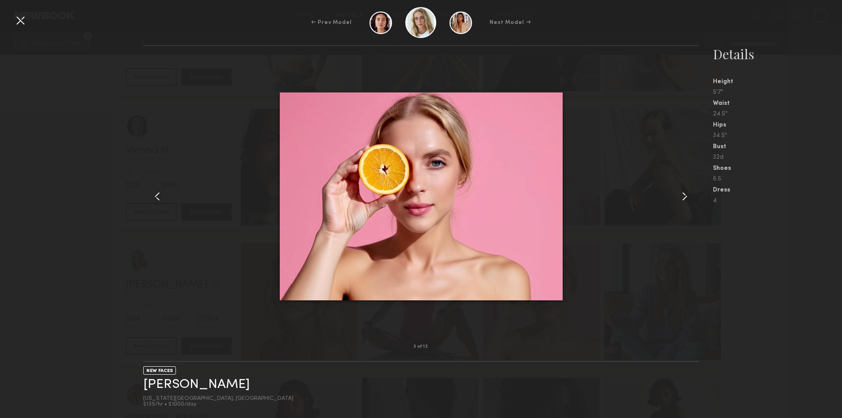
click at [691, 194] on common-icon at bounding box center [685, 196] width 14 height 14
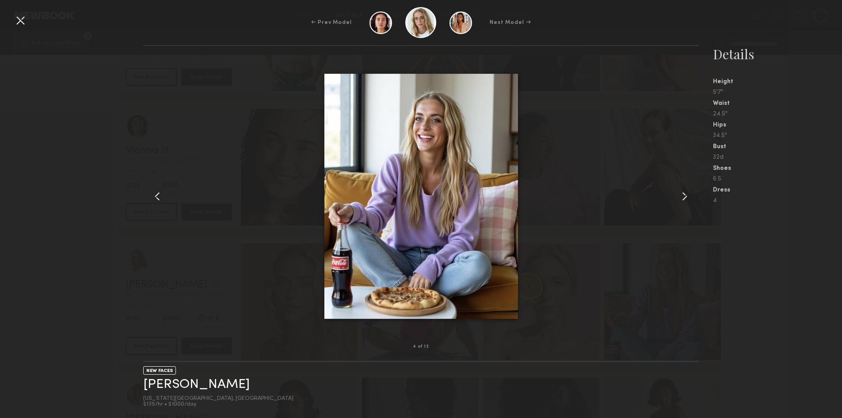
click at [691, 194] on common-icon at bounding box center [685, 196] width 14 height 14
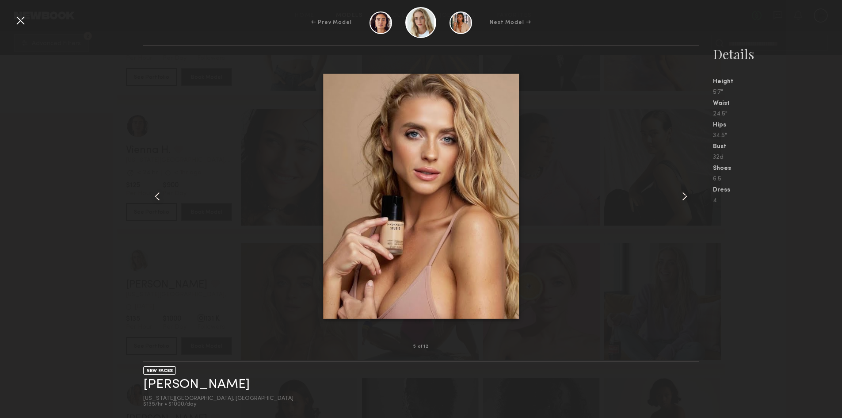
click at [691, 194] on common-icon at bounding box center [685, 196] width 14 height 14
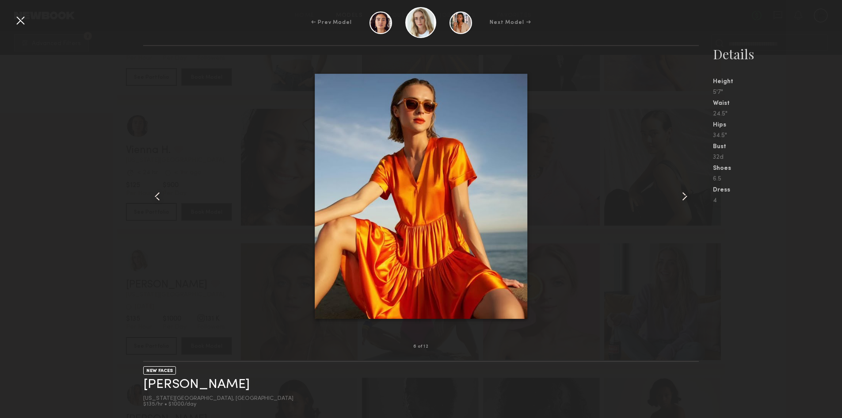
click at [691, 194] on common-icon at bounding box center [685, 196] width 14 height 14
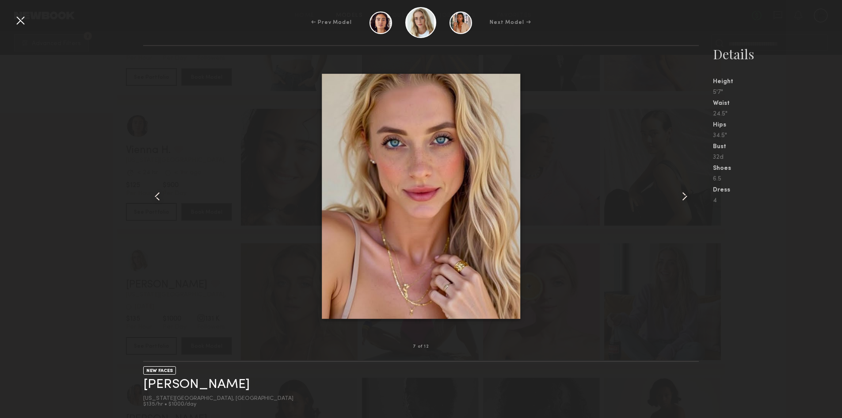
click at [23, 26] on div at bounding box center [20, 20] width 14 height 14
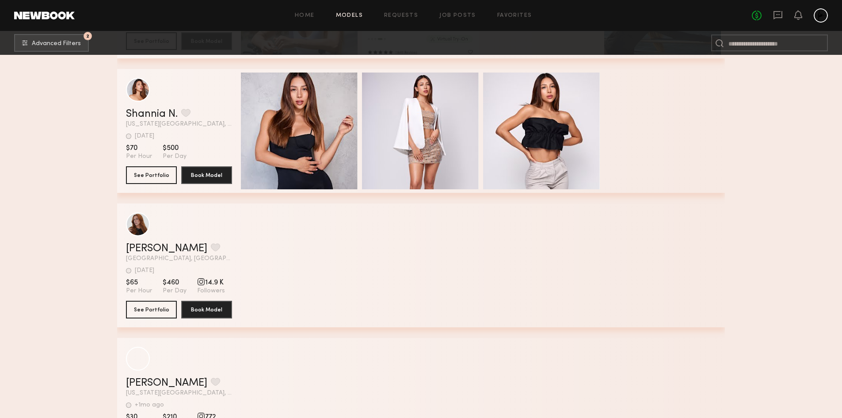
scroll to position [7398, 0]
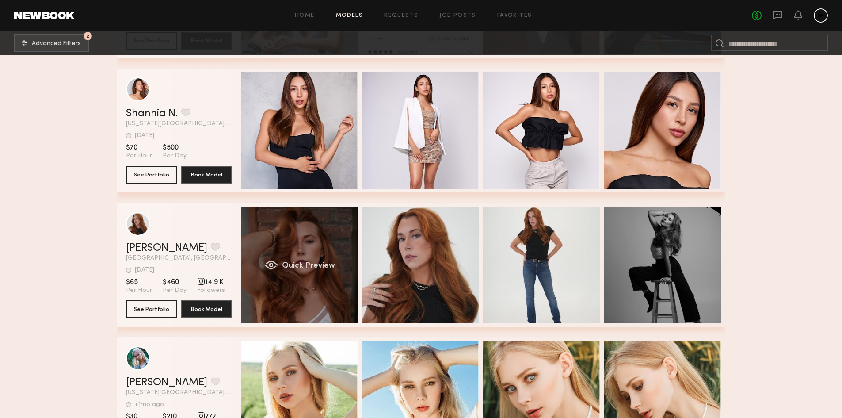
click at [306, 263] on div "Quick Preview" at bounding box center [299, 265] width 117 height 117
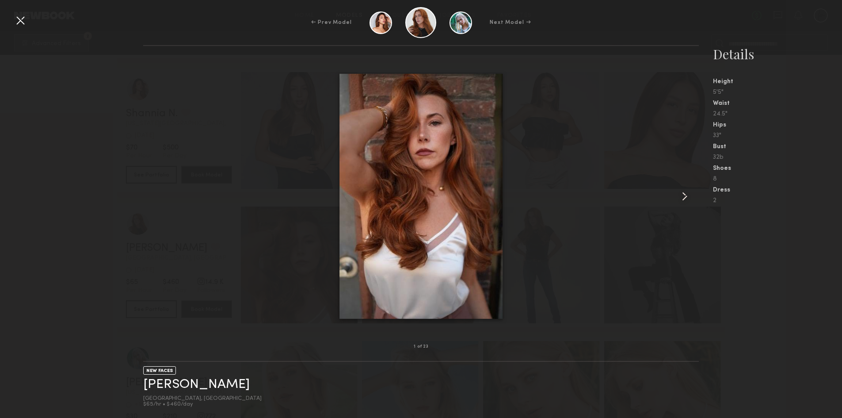
click at [680, 200] on common-icon at bounding box center [685, 196] width 14 height 14
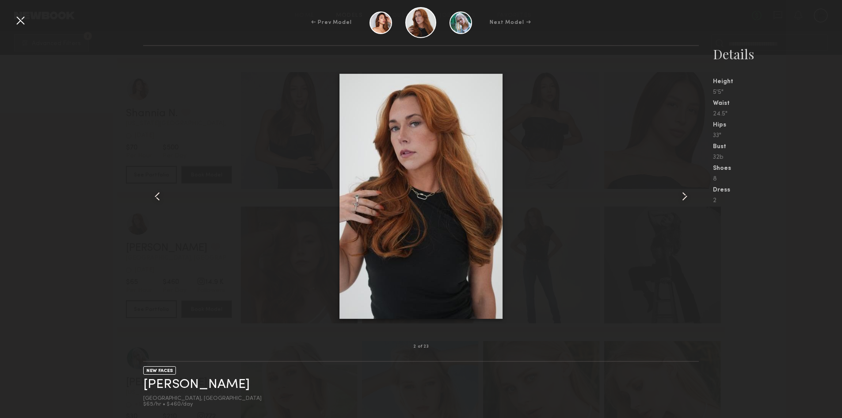
click at [680, 200] on common-icon at bounding box center [685, 196] width 14 height 14
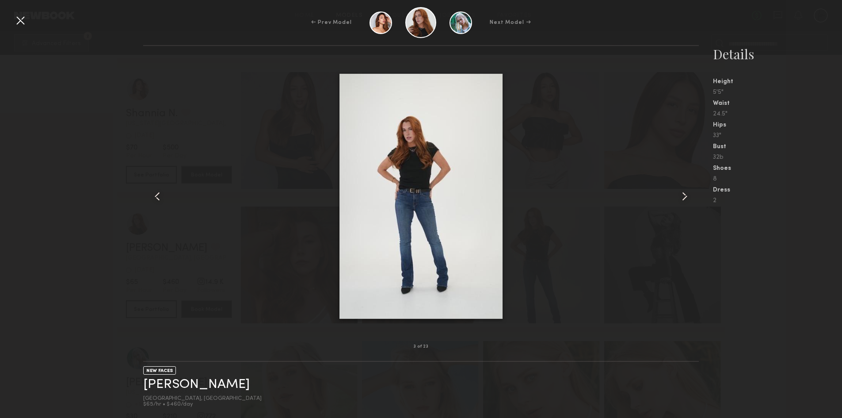
click at [680, 200] on common-icon at bounding box center [685, 196] width 14 height 14
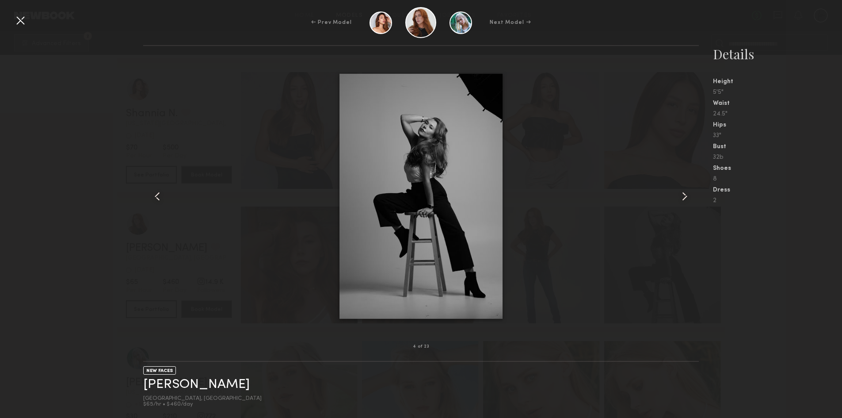
click at [680, 200] on common-icon at bounding box center [685, 196] width 14 height 14
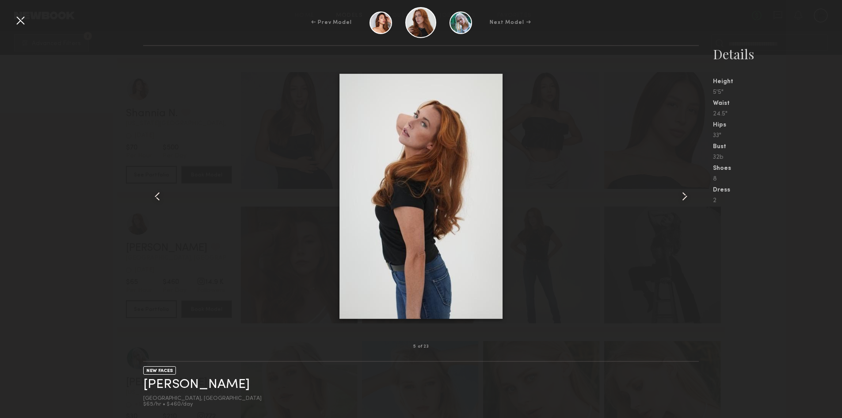
click at [680, 200] on common-icon at bounding box center [685, 196] width 14 height 14
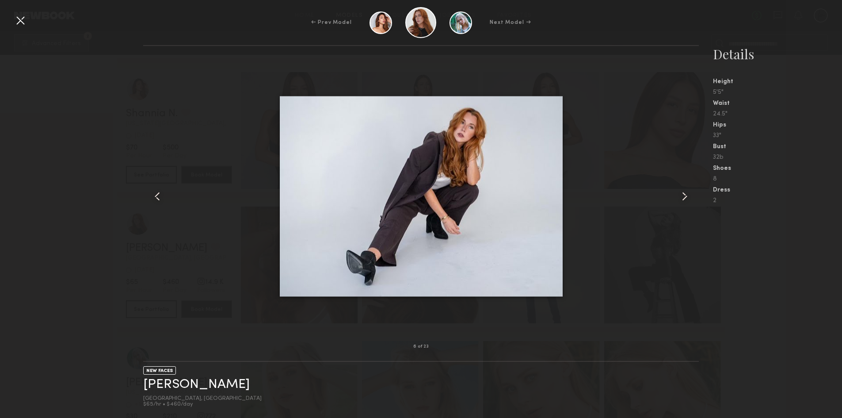
click at [680, 200] on common-icon at bounding box center [685, 196] width 14 height 14
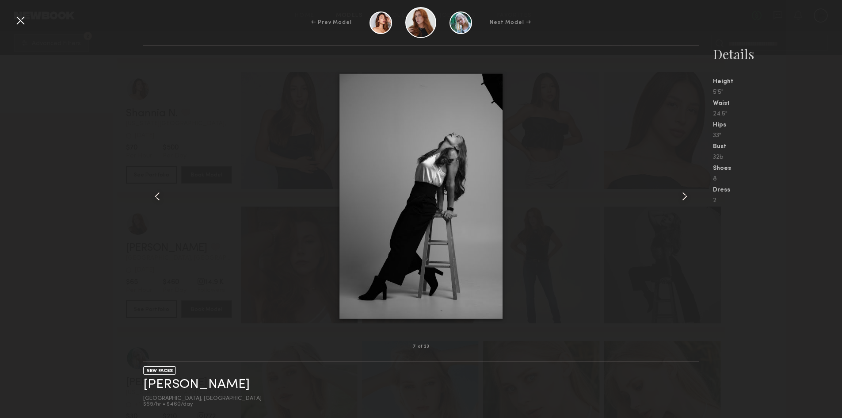
click at [680, 200] on common-icon at bounding box center [685, 196] width 14 height 14
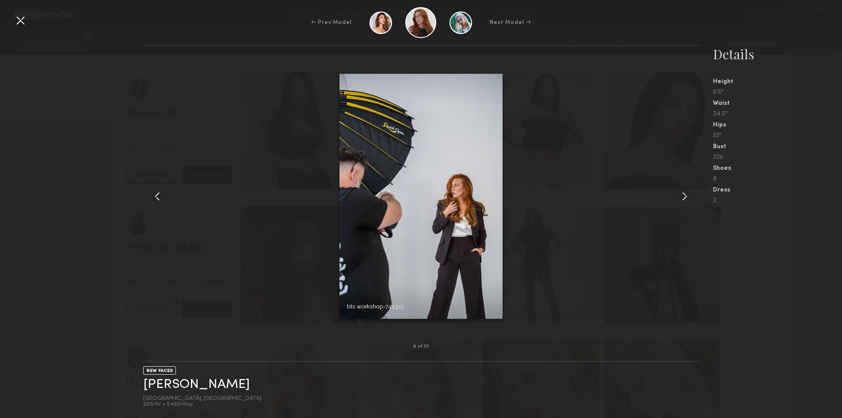
click at [680, 200] on common-icon at bounding box center [685, 196] width 14 height 14
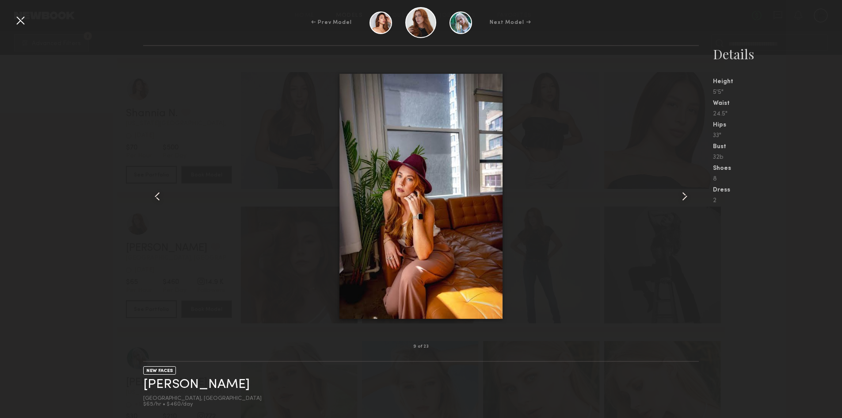
click at [29, 203] on div "9 of 23 NEW FACES Shannon S. Newark, NJ $65/hr • $460/day Details Height 5'5" W…" at bounding box center [421, 231] width 842 height 373
click at [14, 8] on div "← Prev Model Next Model →" at bounding box center [421, 22] width 842 height 31
click at [20, 19] on div at bounding box center [20, 20] width 14 height 14
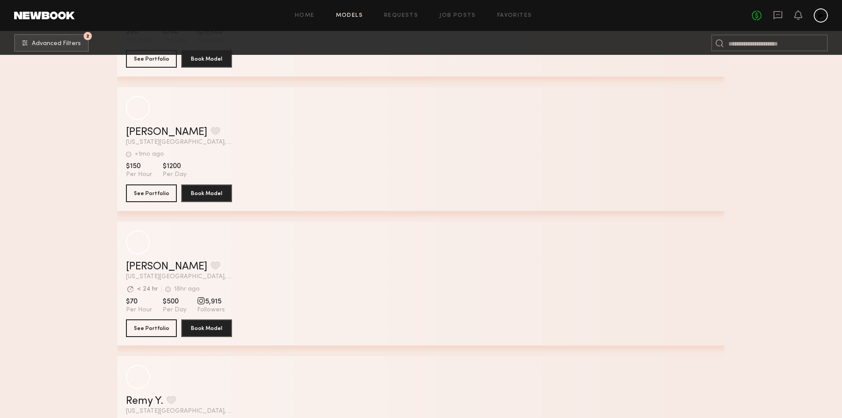
scroll to position [11682, 0]
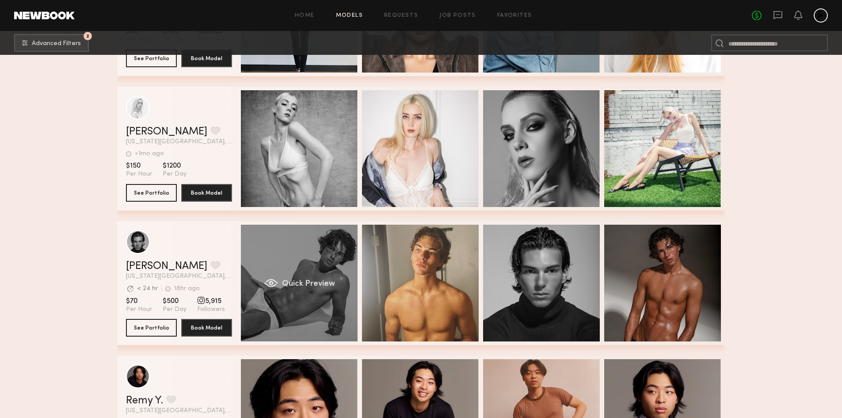
click at [328, 270] on div "Quick Preview" at bounding box center [299, 283] width 117 height 117
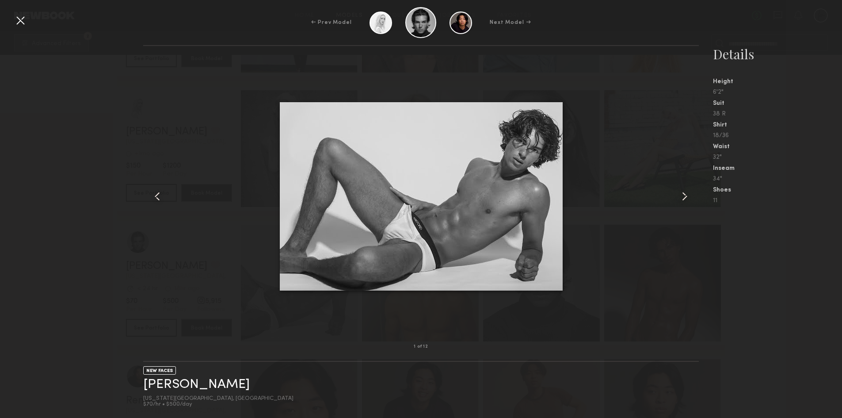
click at [689, 194] on common-icon at bounding box center [685, 196] width 14 height 14
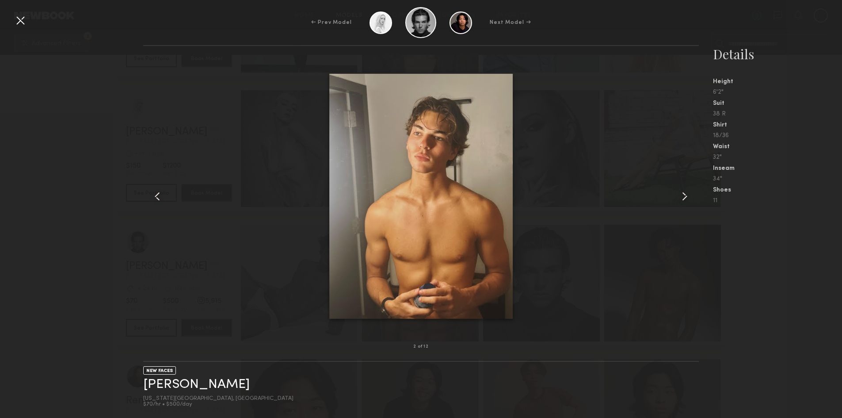
click at [689, 194] on common-icon at bounding box center [685, 196] width 14 height 14
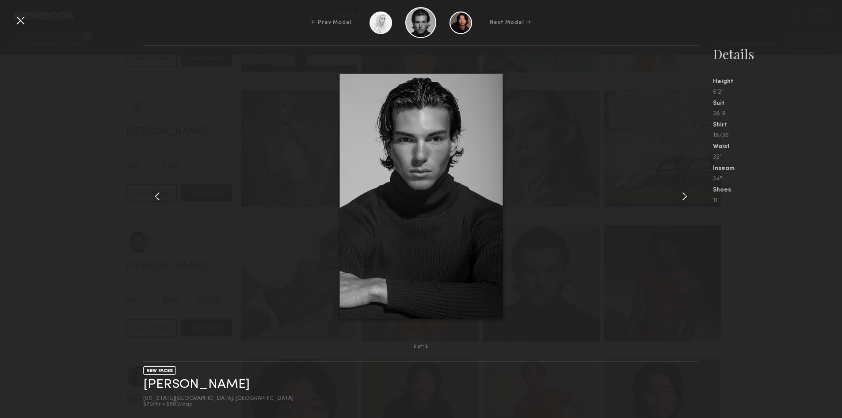
click at [689, 194] on common-icon at bounding box center [685, 196] width 14 height 14
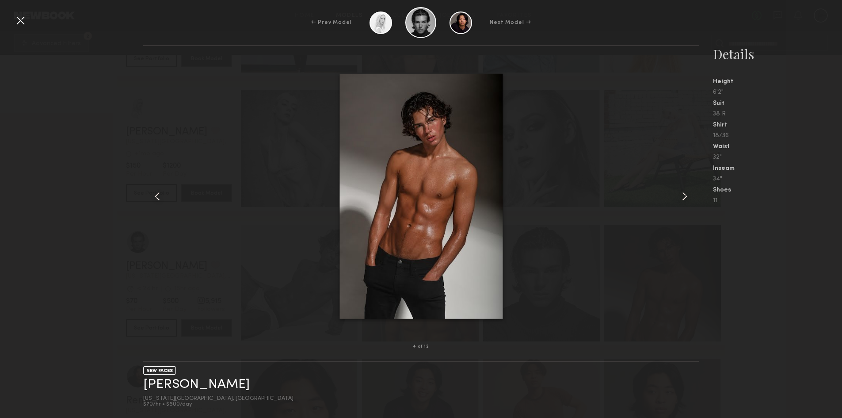
click at [689, 194] on common-icon at bounding box center [685, 196] width 14 height 14
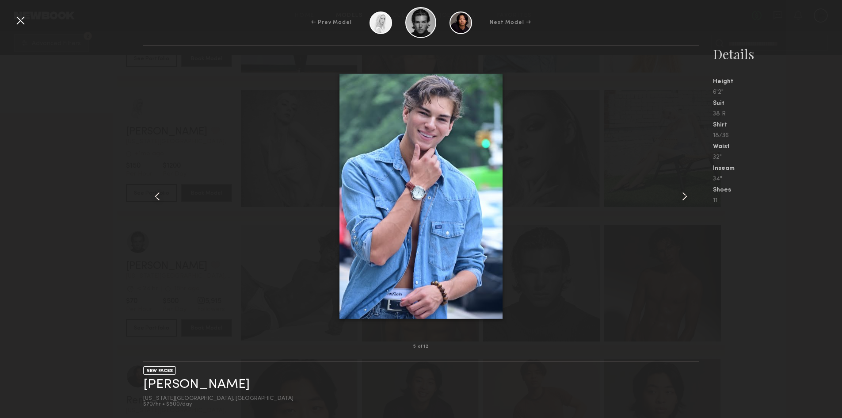
click at [689, 194] on common-icon at bounding box center [685, 196] width 14 height 14
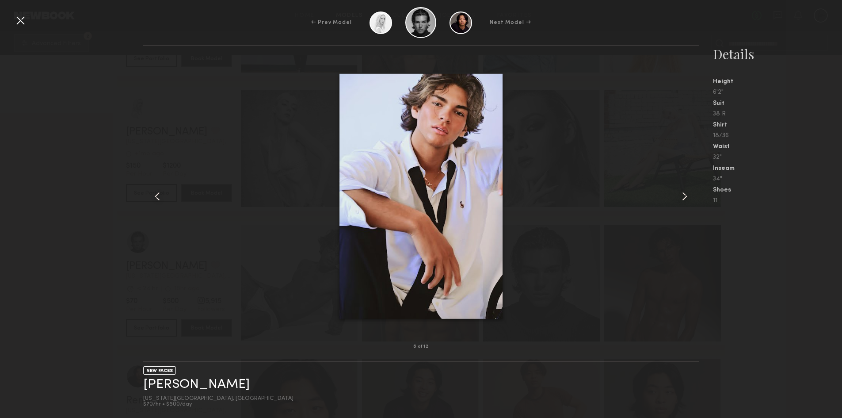
click at [689, 194] on common-icon at bounding box center [685, 196] width 14 height 14
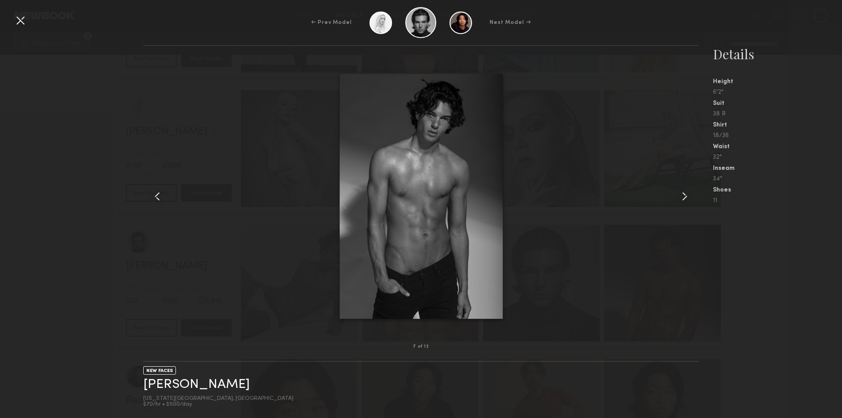
click at [20, 19] on div at bounding box center [20, 20] width 14 height 14
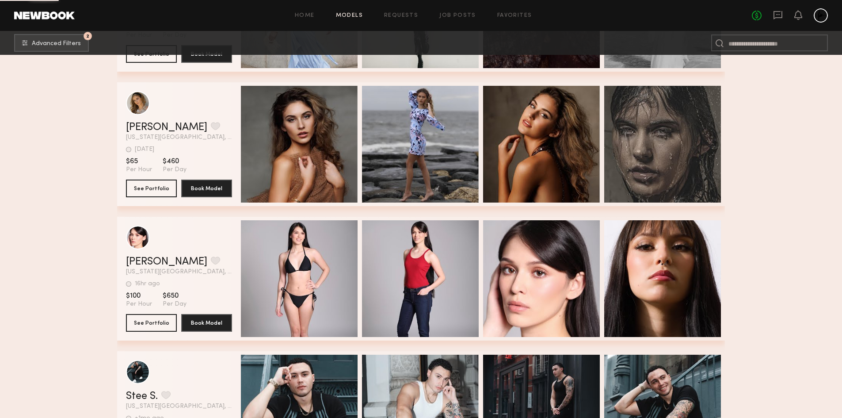
scroll to position [25265, 0]
